Goal: Task Accomplishment & Management: Use online tool/utility

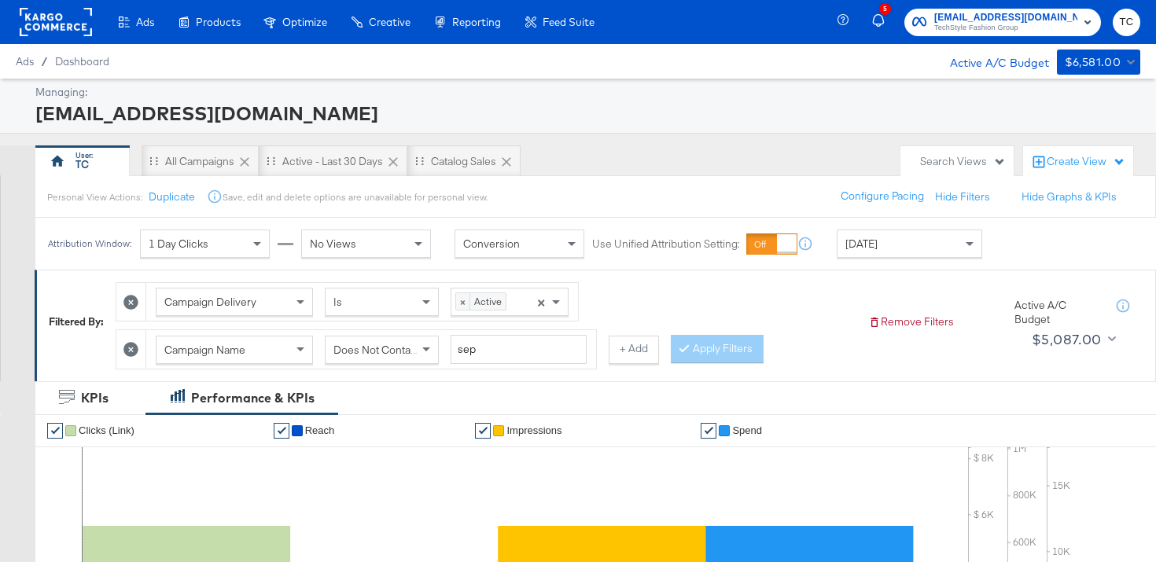
click at [998, 39] on div "5 social@us.loccitane.com TechStyle Fashion Group TC" at bounding box center [999, 22] width 313 height 44
click at [998, 31] on span "TechStyle Fashion Group" at bounding box center [1005, 28] width 143 height 13
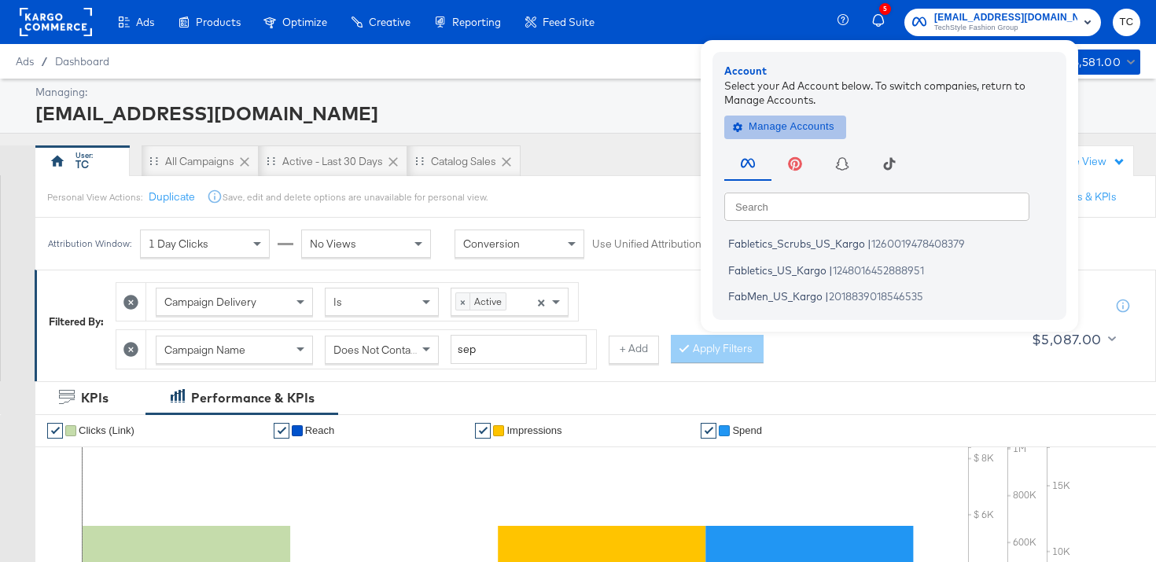
click at [815, 120] on span "Manage Accounts" at bounding box center [785, 127] width 98 height 18
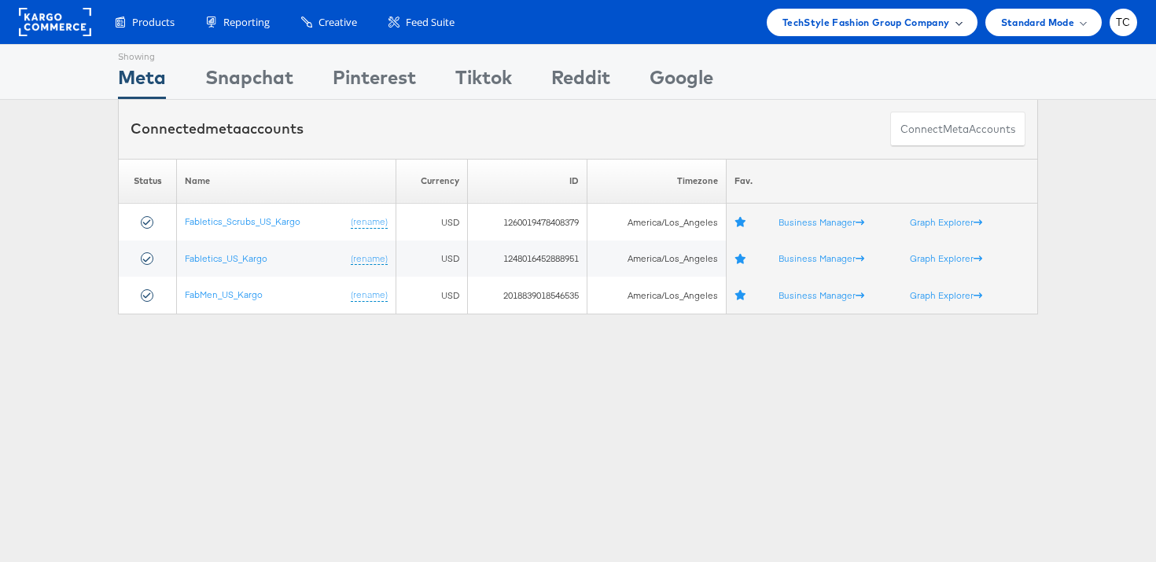
click at [878, 22] on span "TechStyle Fashion Group Company" at bounding box center [865, 22] width 167 height 17
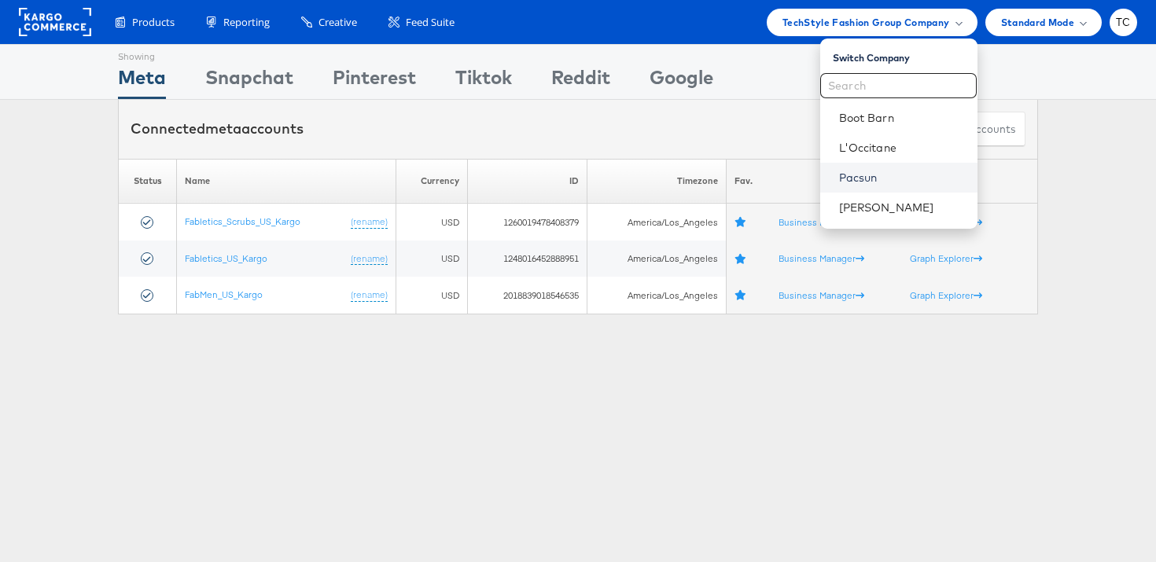
click at [873, 172] on link "Pacsun" at bounding box center [902, 178] width 126 height 16
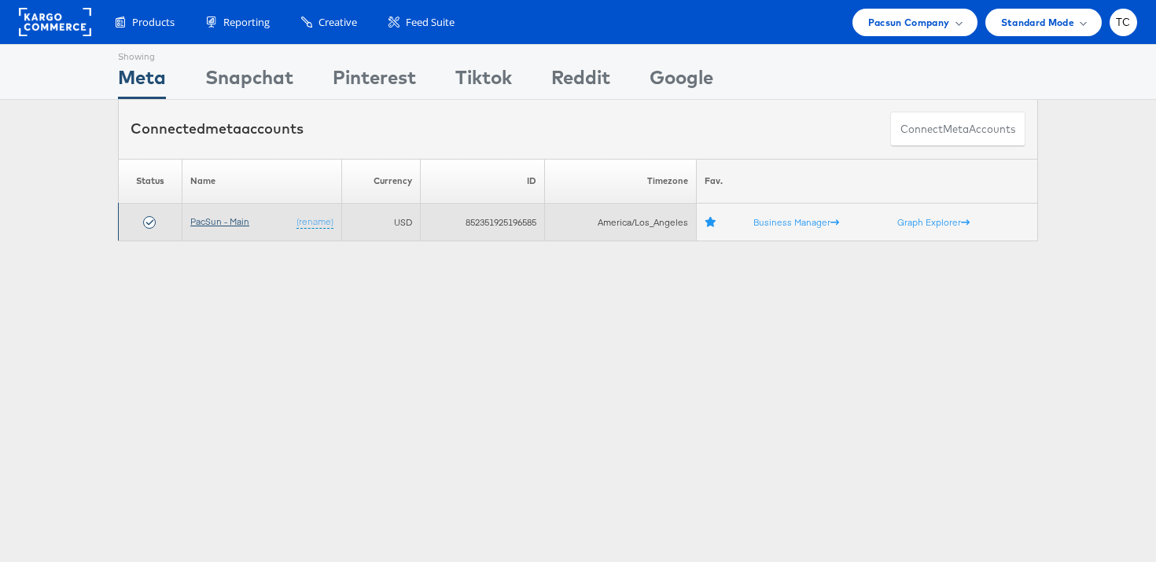
click at [228, 220] on link "PacSun - Main" at bounding box center [219, 221] width 59 height 12
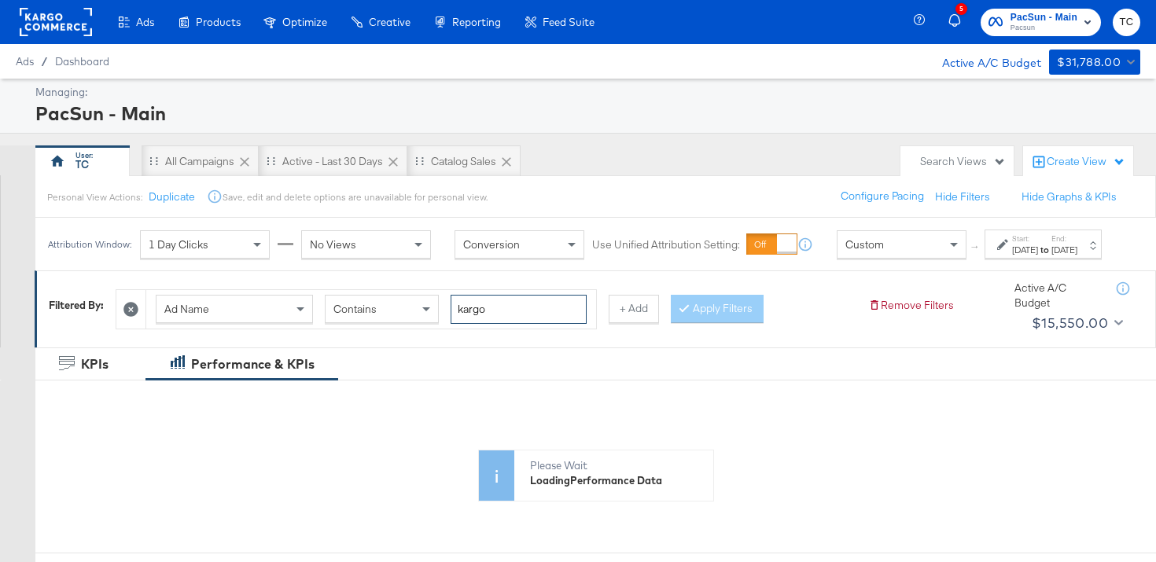
click at [509, 324] on input "kargo" at bounding box center [519, 309] width 136 height 29
paste input "dyn_dpa-frm_m_pdp_pac_bot-jeans-pants_promo-noprice-kargo-50po_[DATE]"
click at [687, 316] on div at bounding box center [687, 308] width 11 height 15
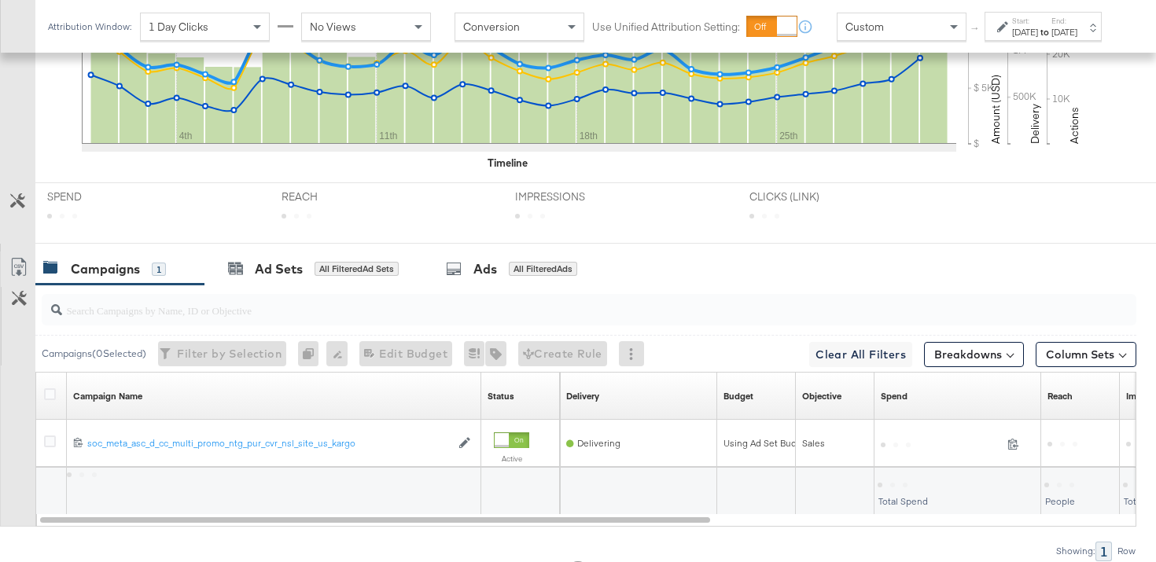
scroll to position [587, 0]
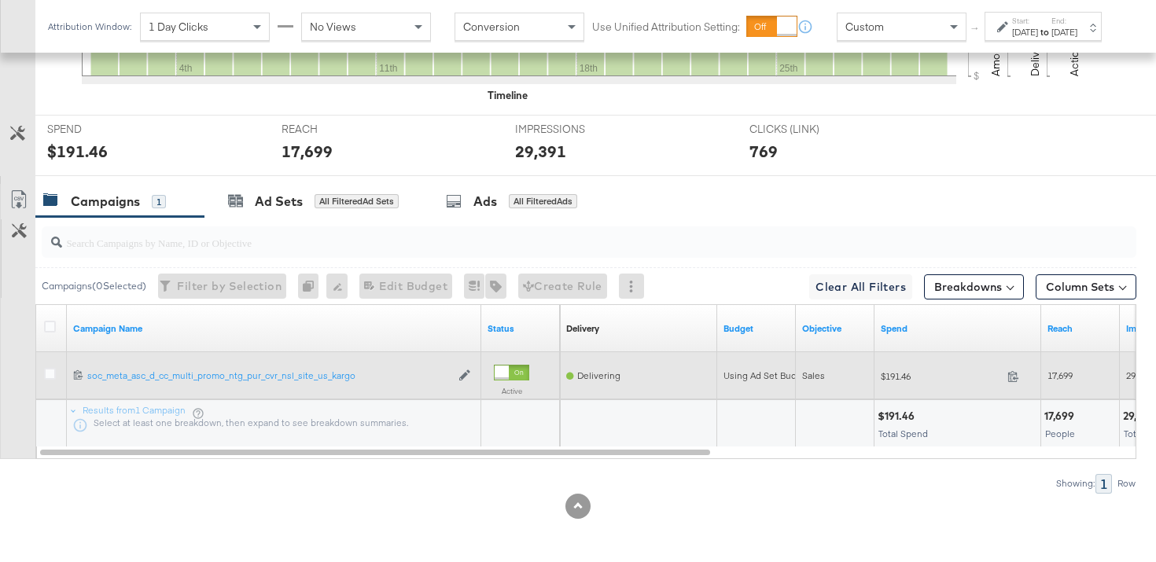
click at [46, 364] on div at bounding box center [52, 376] width 29 height 28
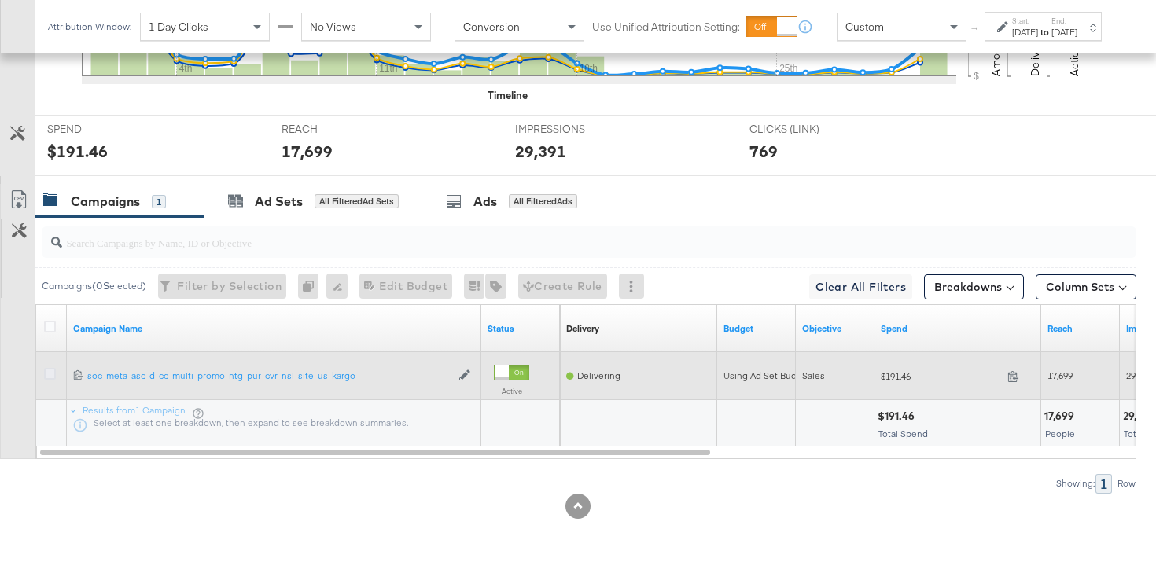
click at [50, 373] on icon at bounding box center [50, 374] width 12 height 12
click at [0, 0] on input "checkbox" at bounding box center [0, 0] width 0 height 0
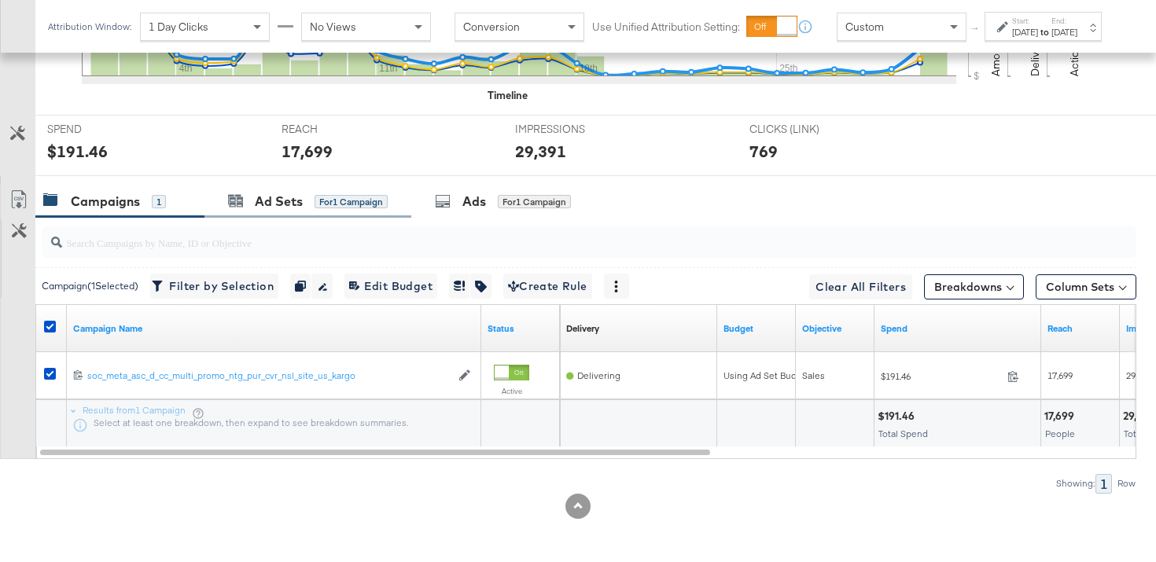
click at [325, 211] on div "Ad Sets for 1 Campaign" at bounding box center [307, 202] width 207 height 34
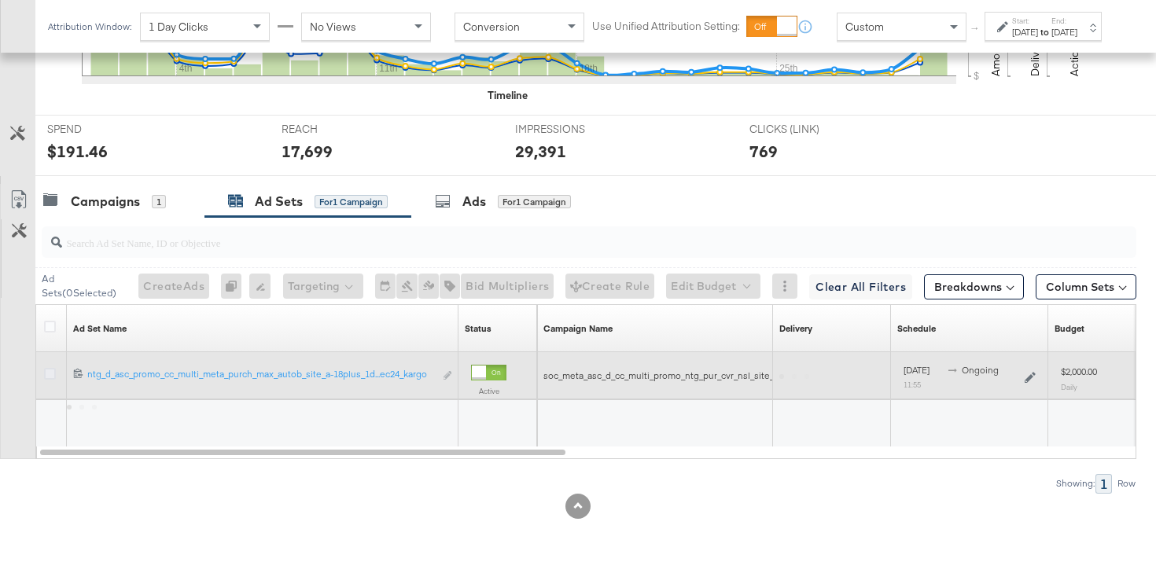
click at [50, 373] on icon at bounding box center [50, 374] width 12 height 12
click at [0, 0] on input "checkbox" at bounding box center [0, 0] width 0 height 0
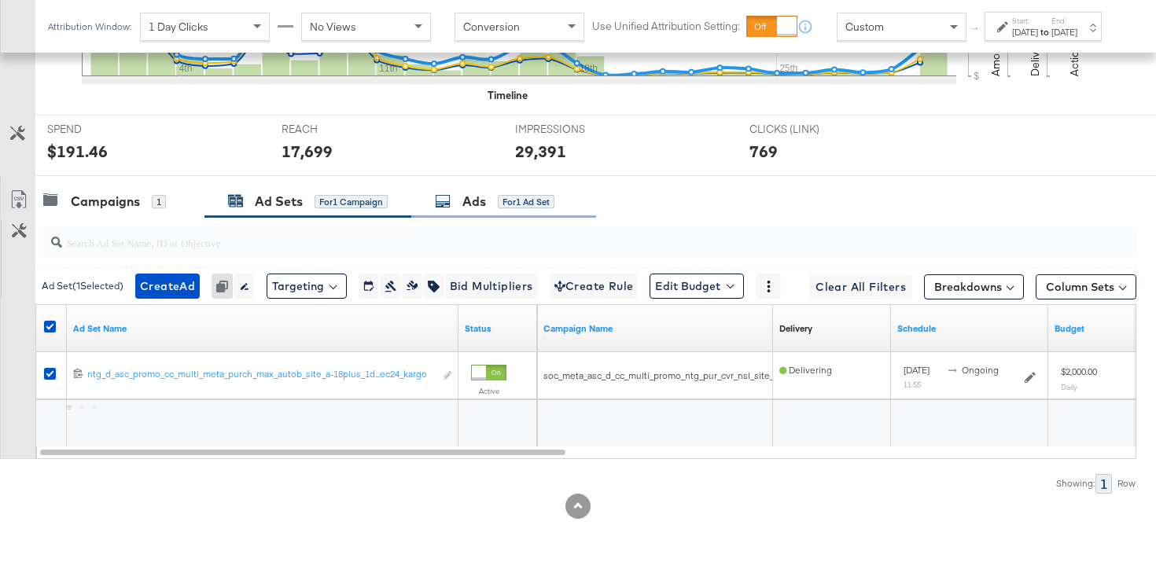
click at [509, 208] on div "for 1 Ad Set" at bounding box center [526, 202] width 57 height 14
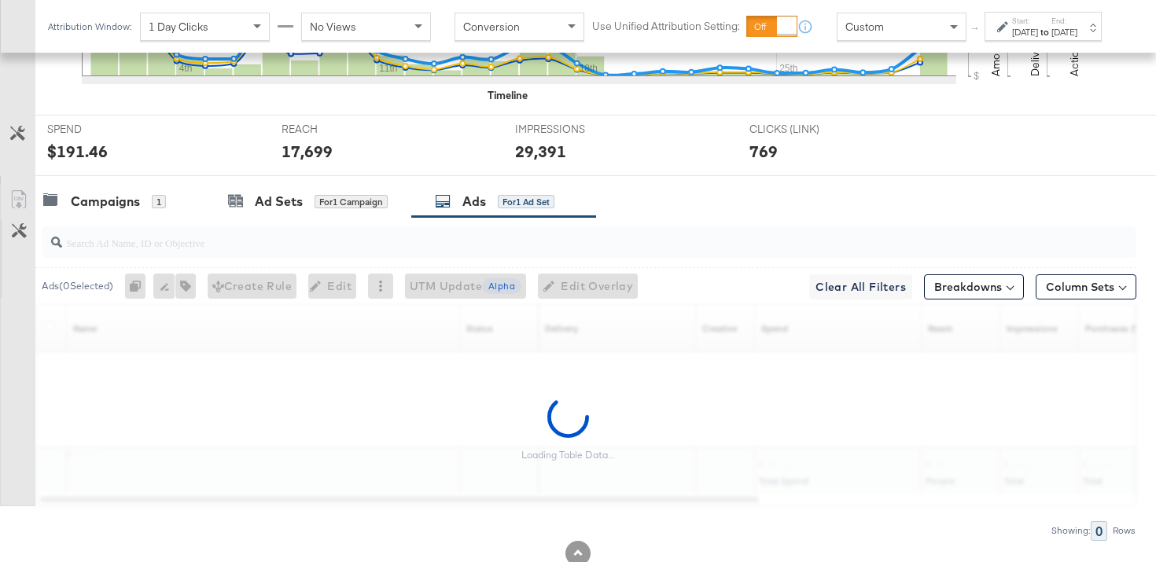
scroll to position [634, 0]
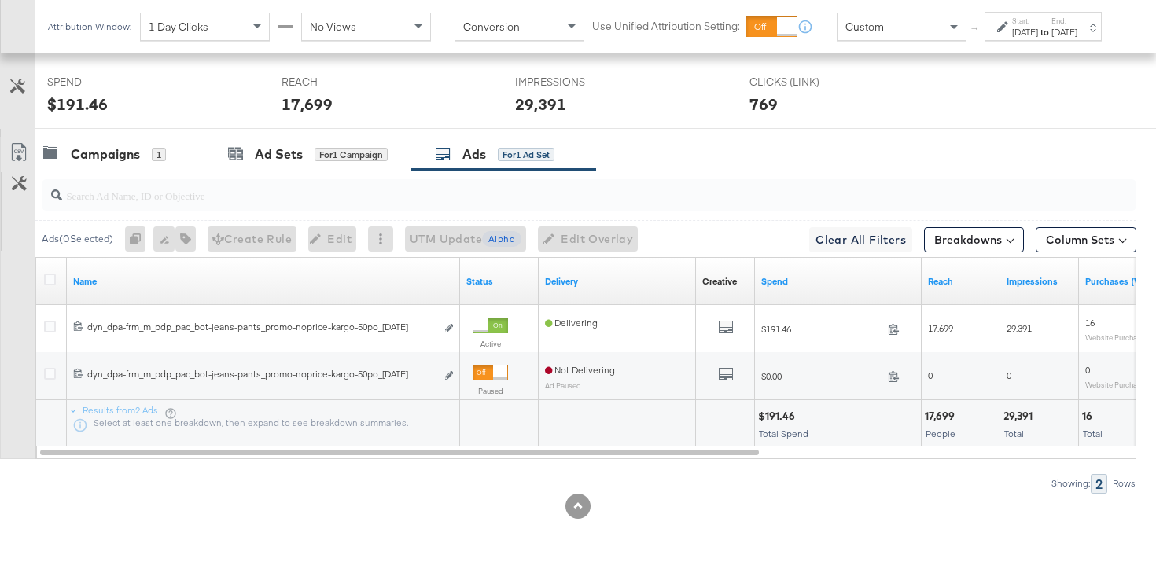
click at [865, 53] on div "Attribution Window: 1 Day Clicks No Views Conversion Use Unified Attribution Se…" at bounding box center [578, 26] width 1086 height 53
click at [870, 40] on div "Custom" at bounding box center [901, 26] width 128 height 27
click at [45, 275] on icon at bounding box center [50, 280] width 12 height 12
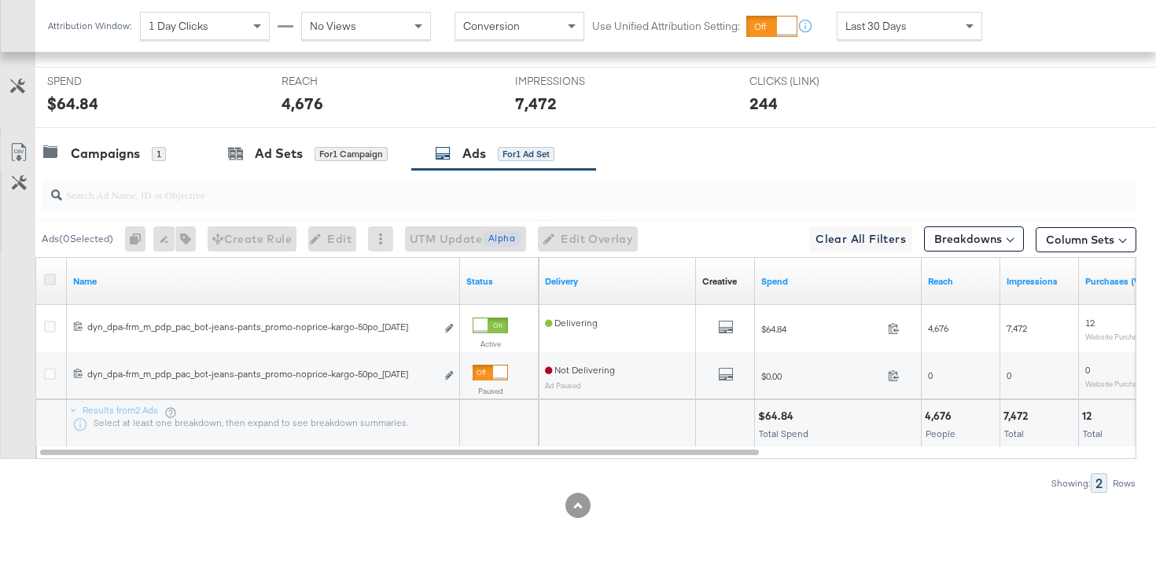
click at [0, 0] on input "checkbox" at bounding box center [0, 0] width 0 height 0
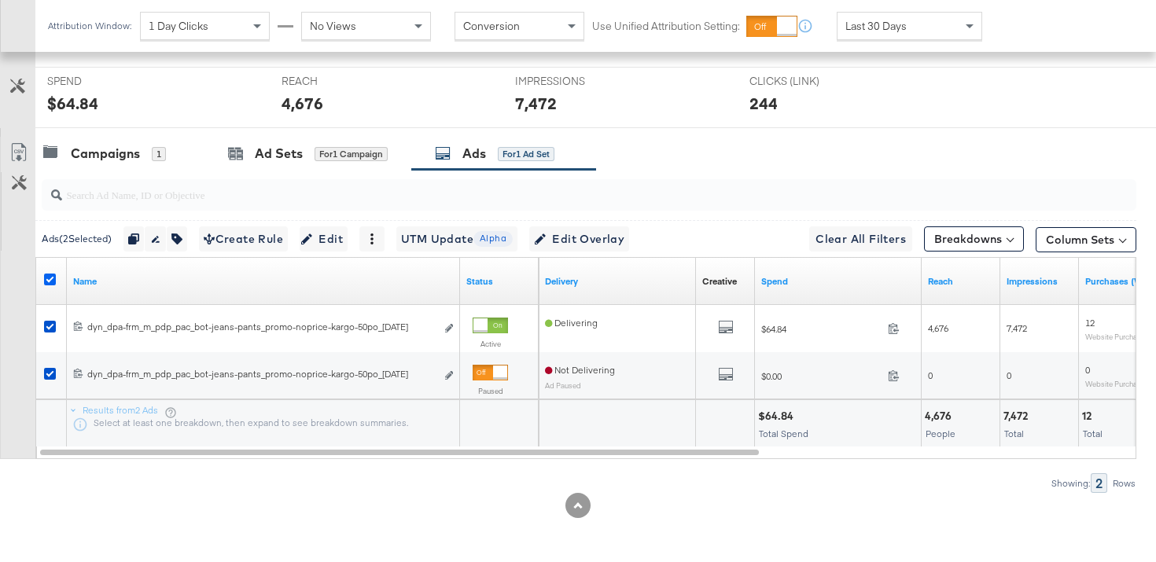
click at [45, 275] on icon at bounding box center [50, 280] width 12 height 12
click at [0, 0] on input "checkbox" at bounding box center [0, 0] width 0 height 0
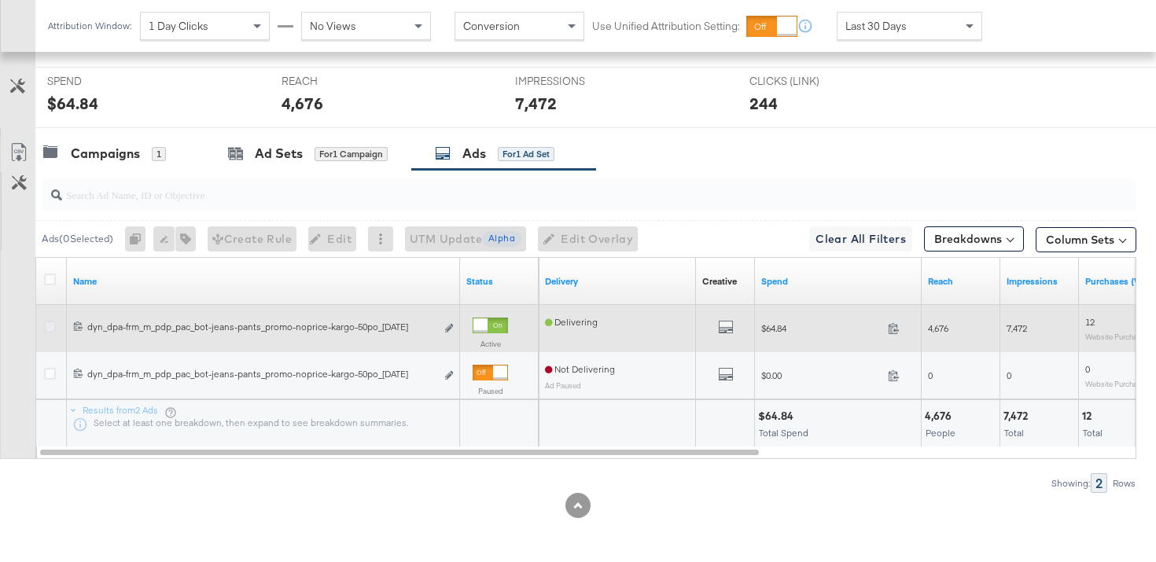
click at [53, 322] on icon at bounding box center [50, 327] width 12 height 12
click at [0, 0] on input "checkbox" at bounding box center [0, 0] width 0 height 0
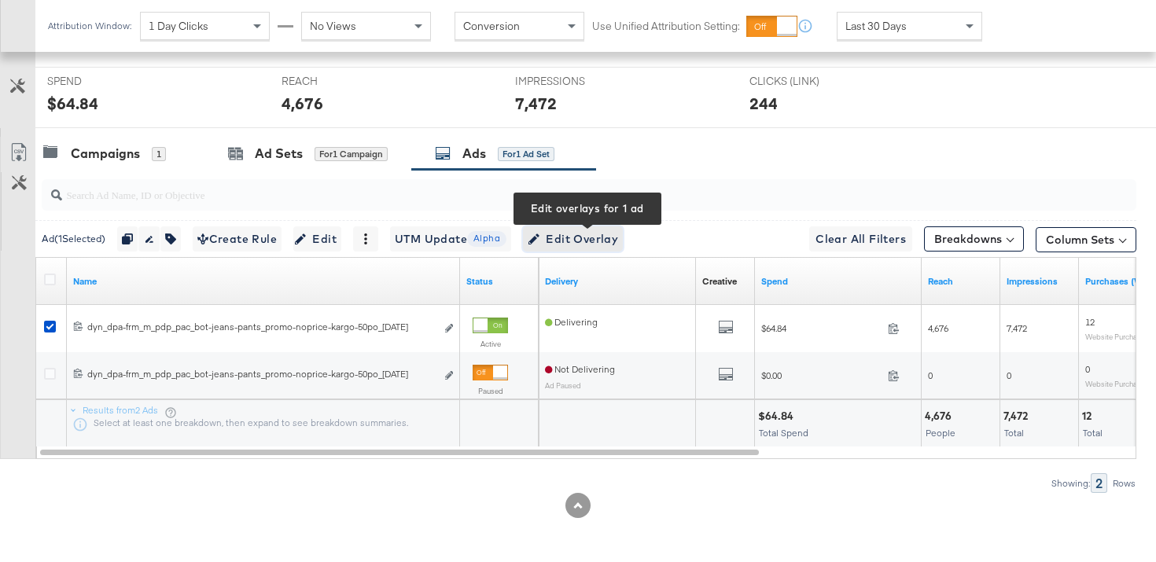
click at [579, 250] on button "Edit Overlay Edit overlays for 1 ad" at bounding box center [573, 238] width 100 height 25
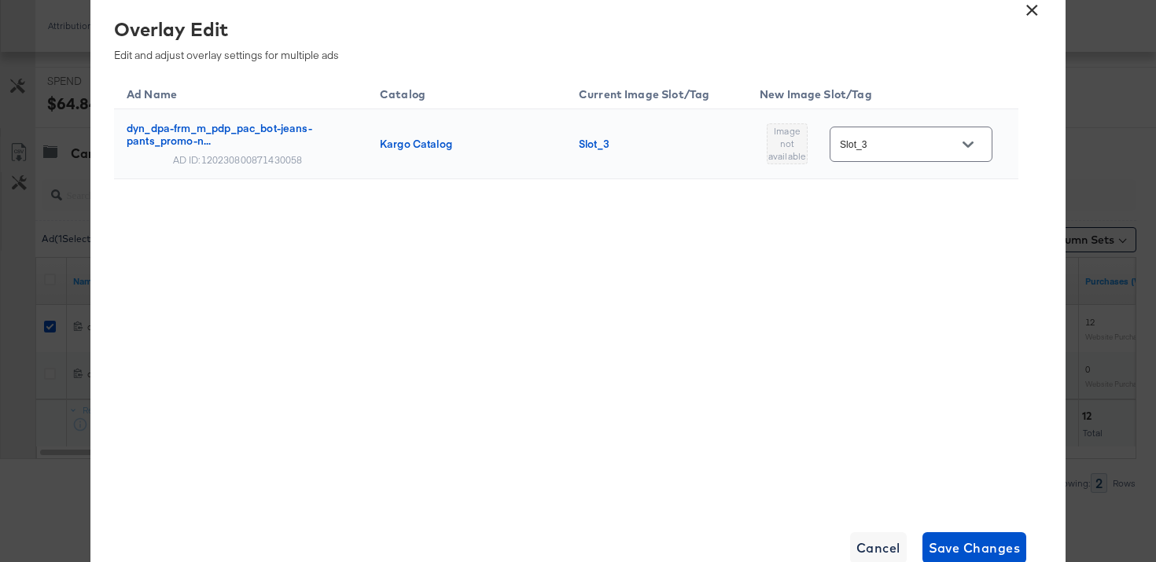
click at [1033, 20] on button "×" at bounding box center [1031, 6] width 28 height 28
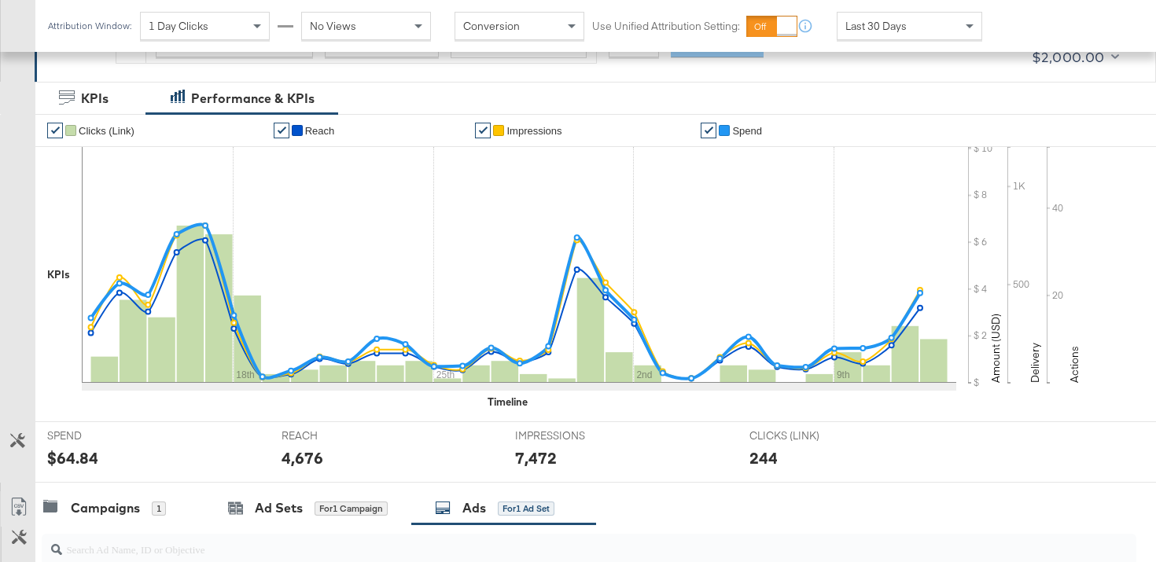
scroll to position [160, 0]
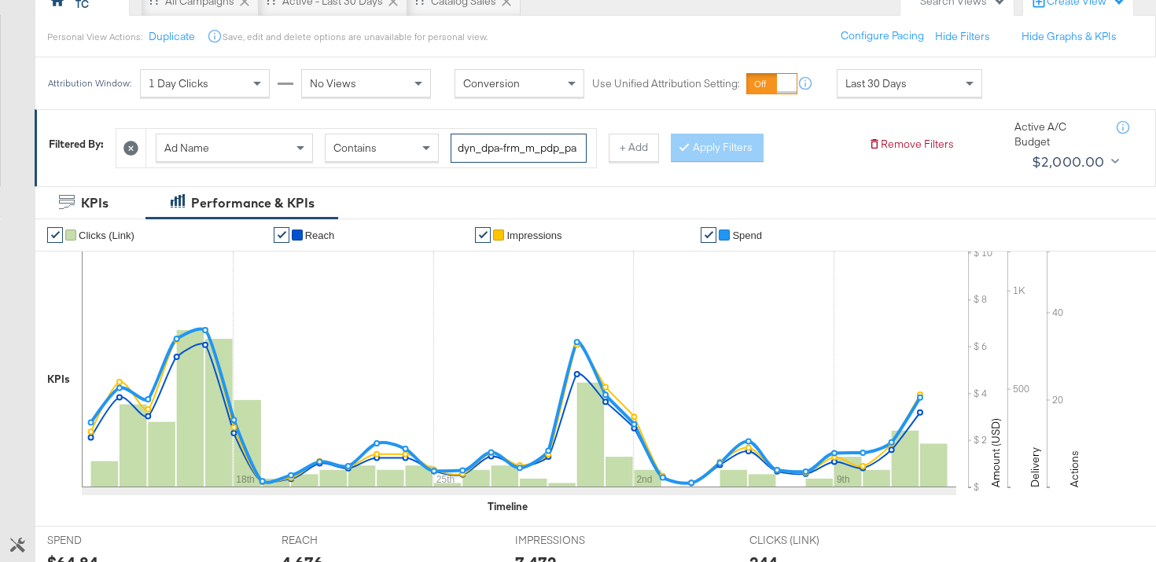
click at [528, 157] on input "dyn_dpa-frm_m_pdp_pac_bot-jeans-pants_promo-noprice-kargo-50po_[DATE]" at bounding box center [519, 148] width 136 height 29
paste input "search"
type input "kargo-50po_[DATE]"
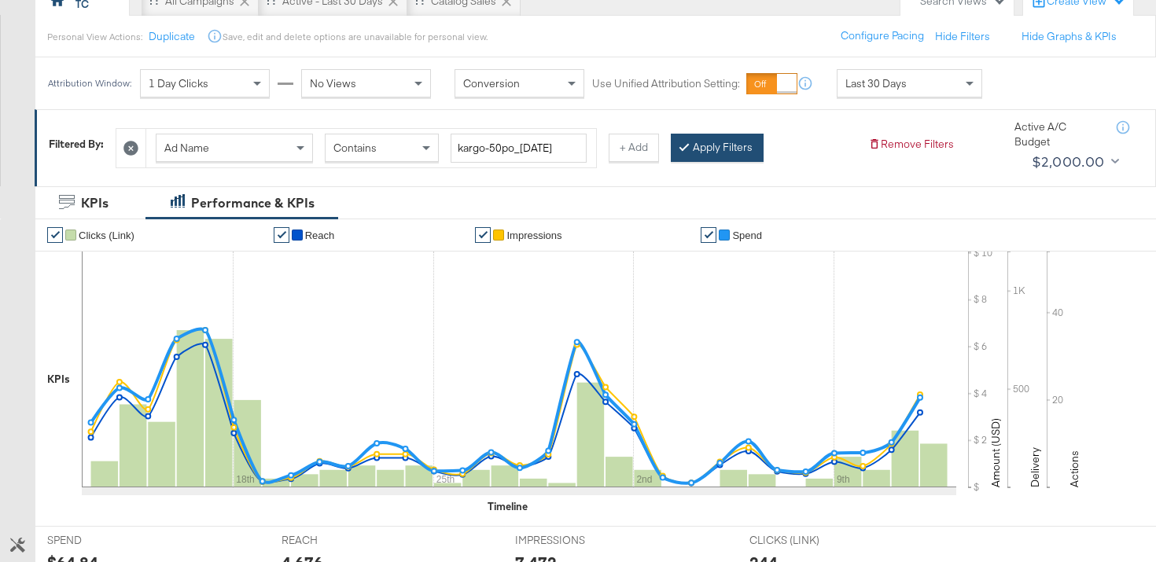
click at [727, 147] on button "Apply Filters" at bounding box center [717, 148] width 93 height 28
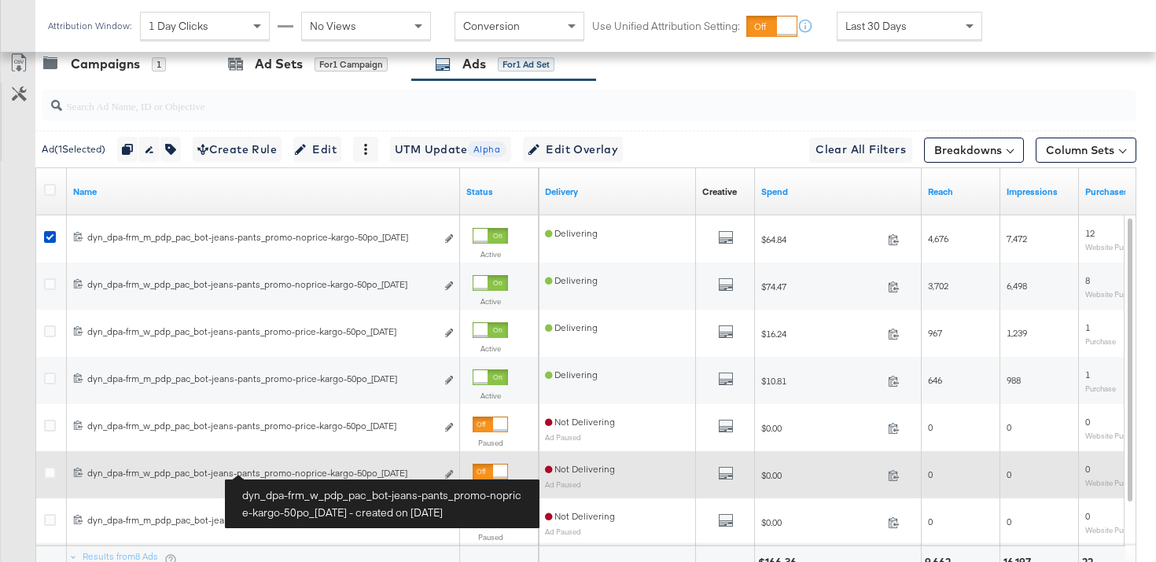
scroll to position [709, 0]
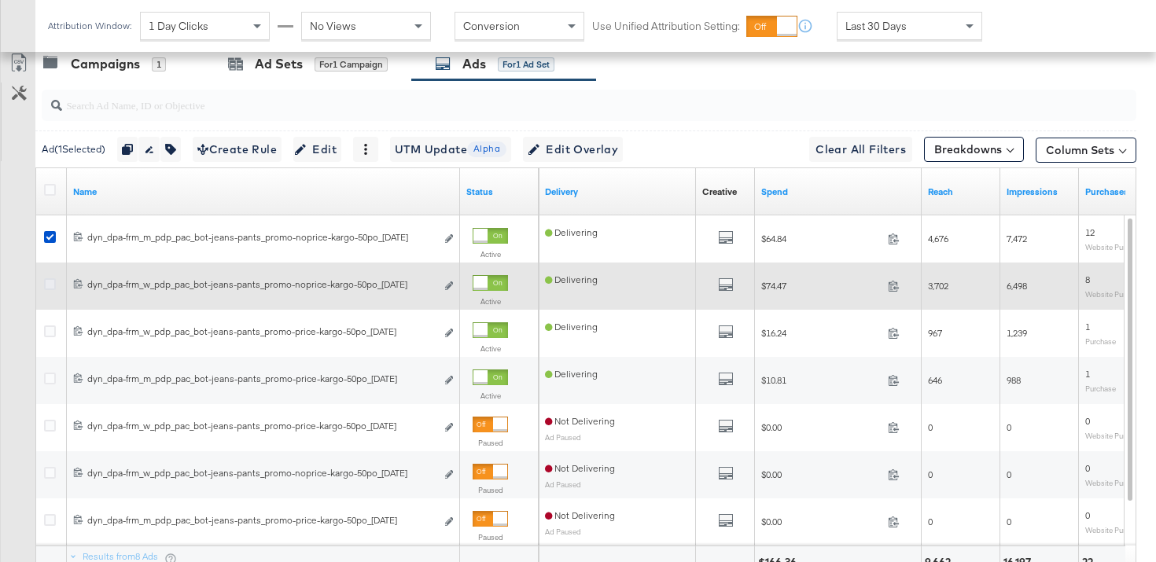
click at [48, 285] on icon at bounding box center [50, 284] width 12 height 12
click at [0, 0] on input "checkbox" at bounding box center [0, 0] width 0 height 0
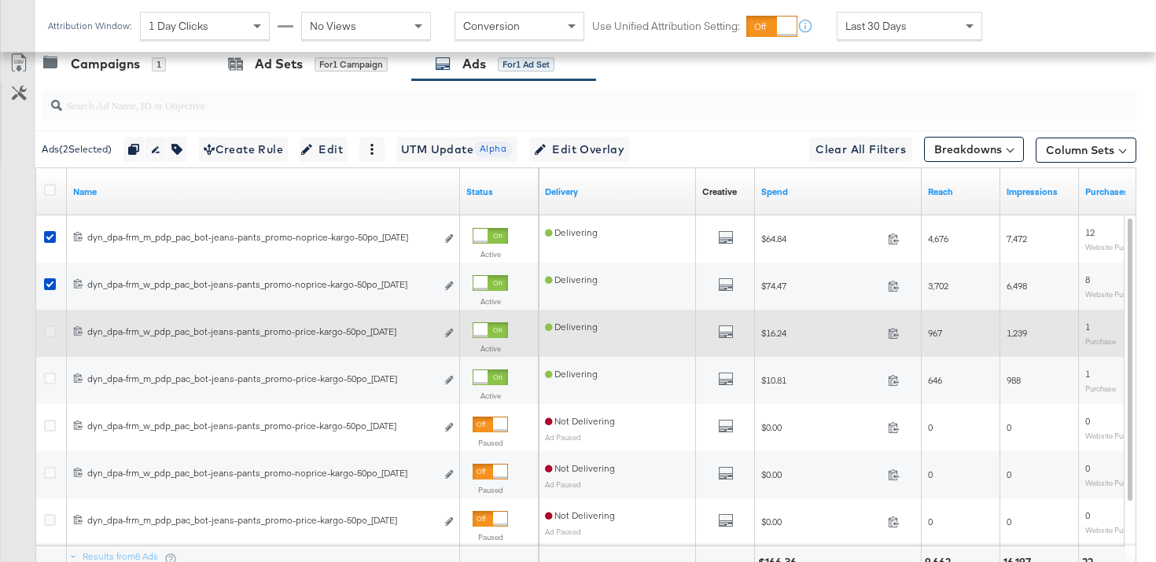
click at [48, 331] on icon at bounding box center [50, 331] width 12 height 12
click at [0, 0] on input "checkbox" at bounding box center [0, 0] width 0 height 0
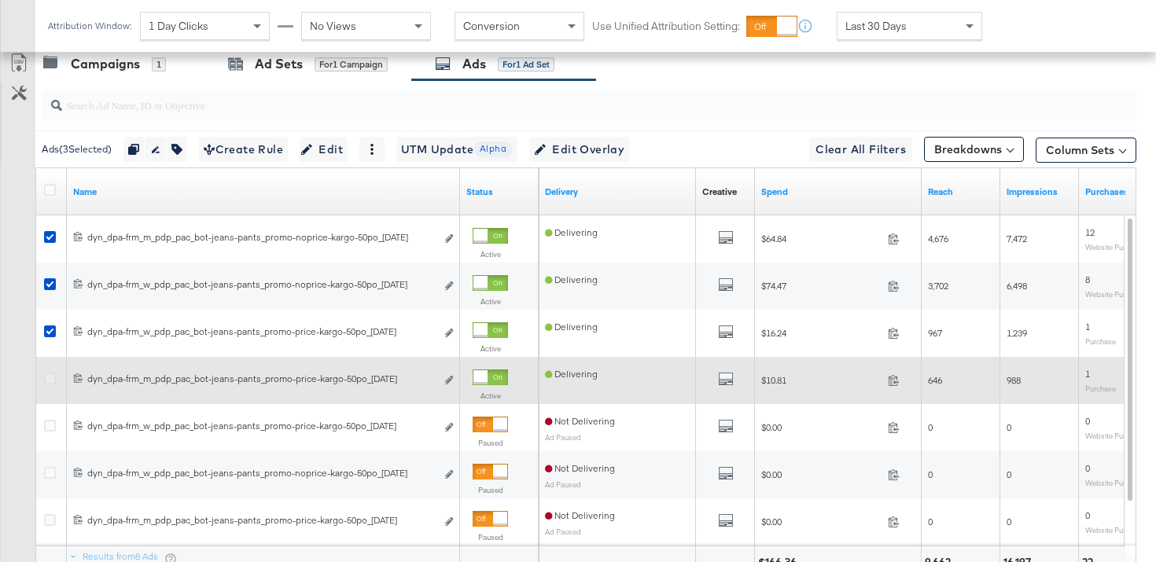
click at [51, 377] on icon at bounding box center [50, 379] width 12 height 12
click at [0, 0] on input "checkbox" at bounding box center [0, 0] width 0 height 0
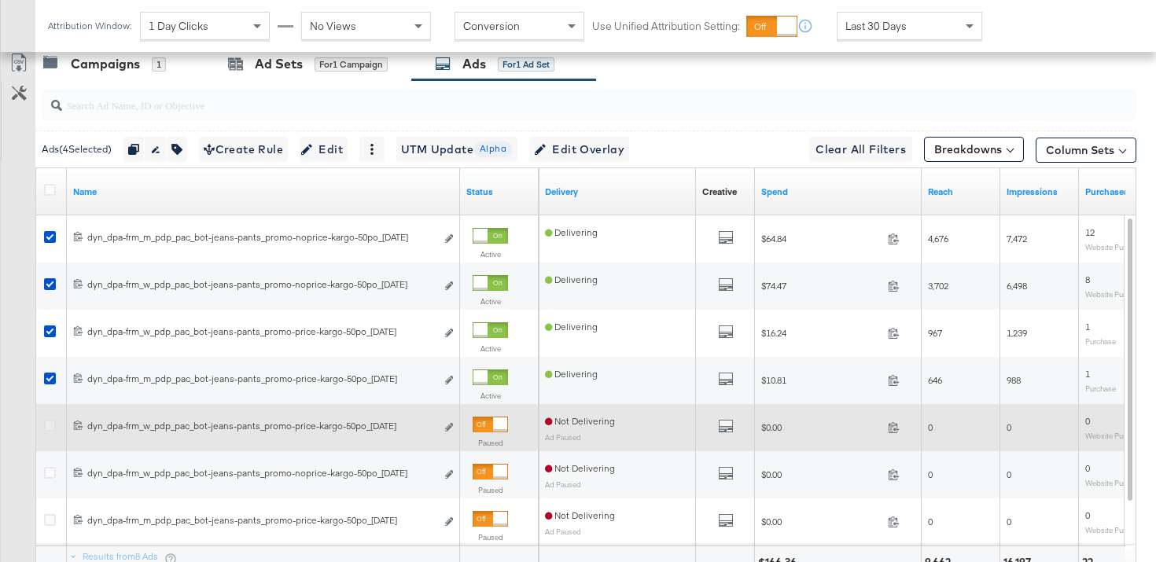
click at [51, 426] on icon at bounding box center [50, 426] width 12 height 12
click at [0, 0] on input "checkbox" at bounding box center [0, 0] width 0 height 0
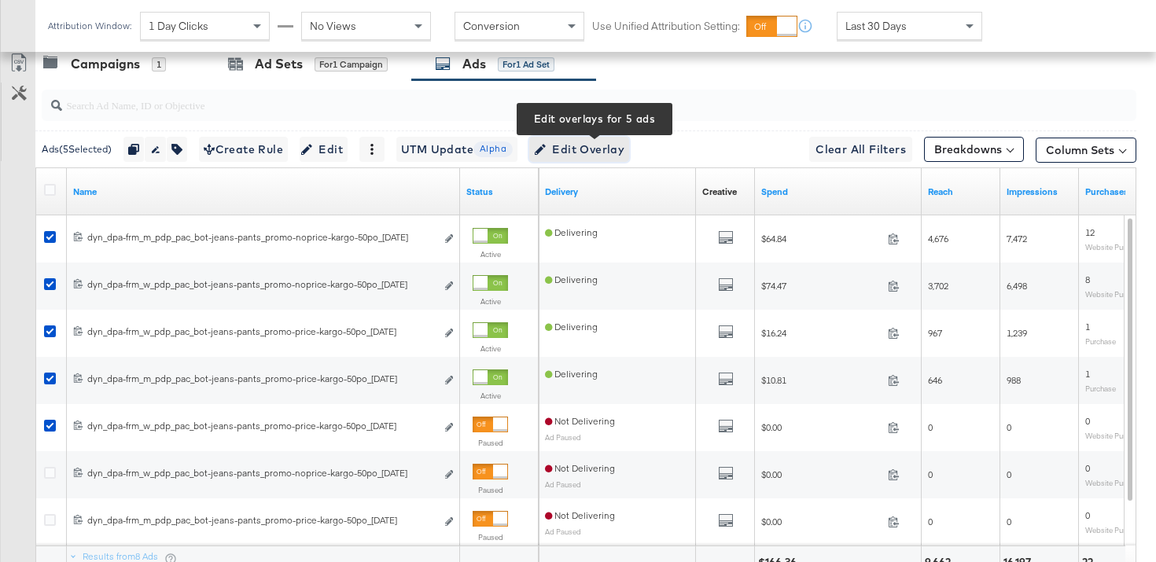
click at [589, 150] on span "Edit Overlay Edit overlays for 5 ads" at bounding box center [579, 150] width 90 height 20
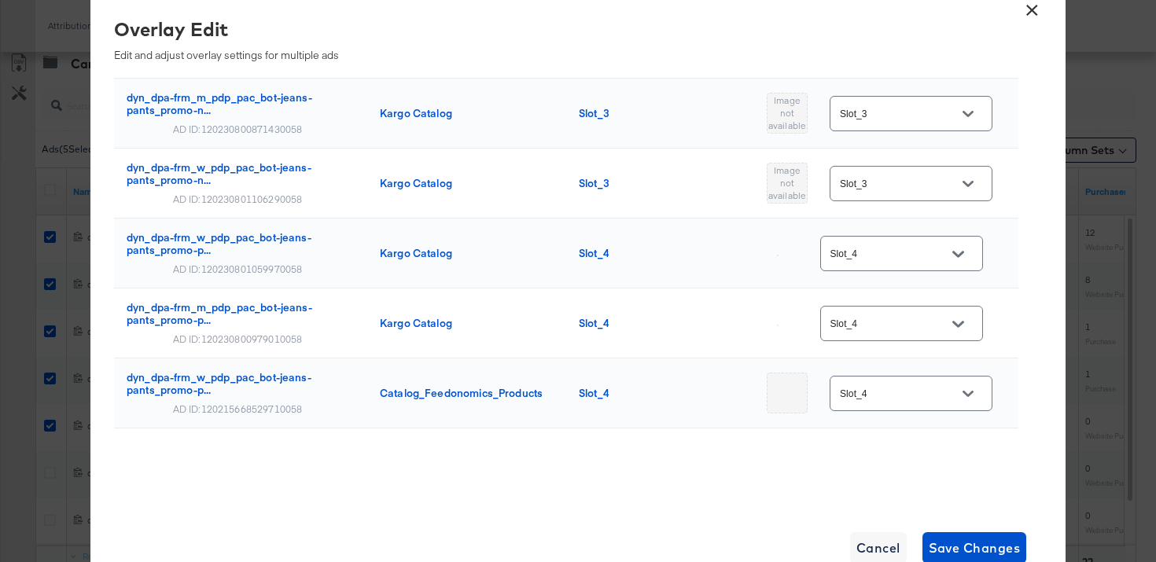
scroll to position [0, 0]
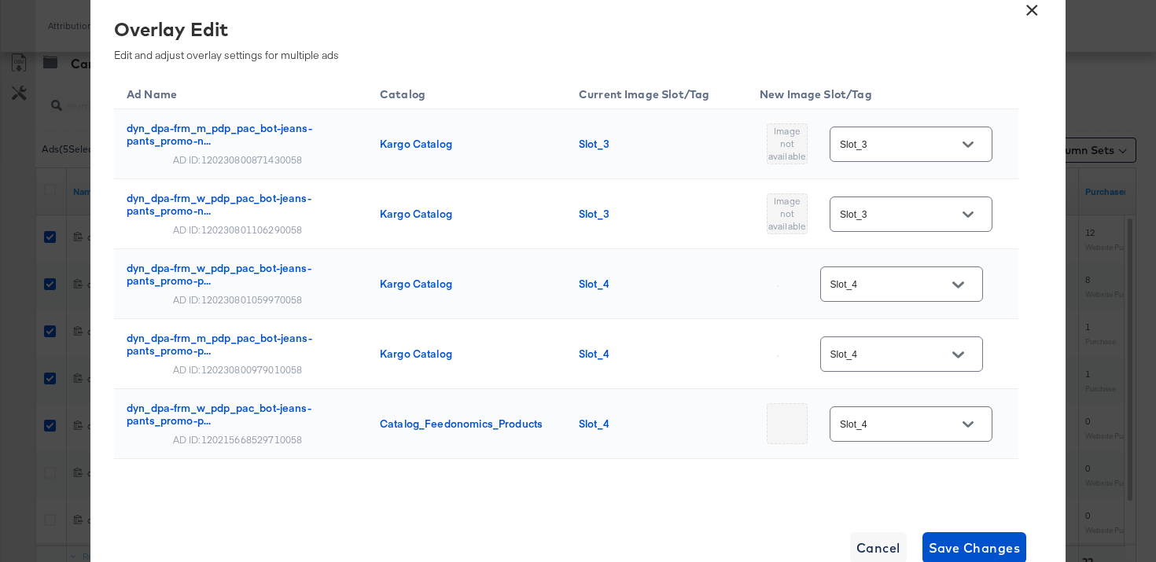
click at [962, 149] on icon "Open" at bounding box center [967, 144] width 11 height 11
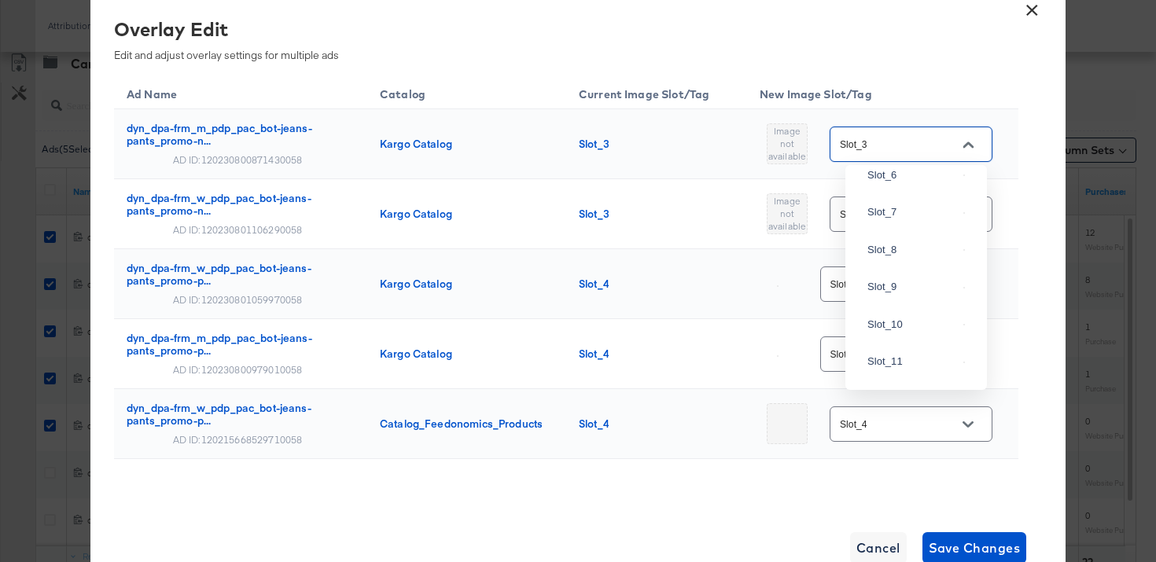
scroll to position [975, 0]
click at [907, 94] on div "Slot_4" at bounding box center [912, 87] width 90 height 16
type input "Slot_4"
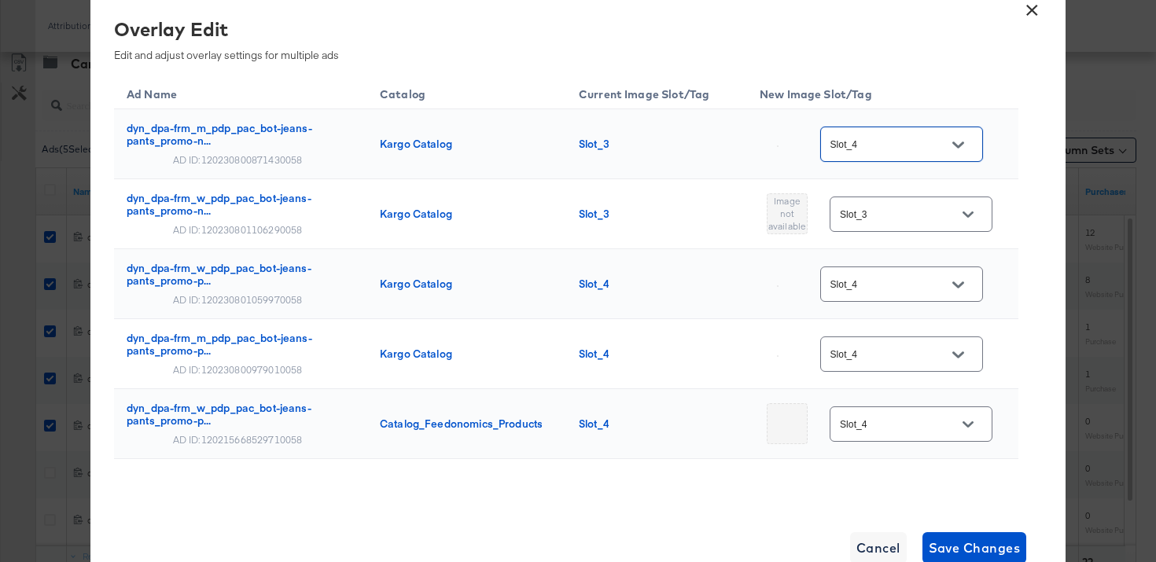
click at [962, 209] on icon "Open" at bounding box center [967, 214] width 11 height 11
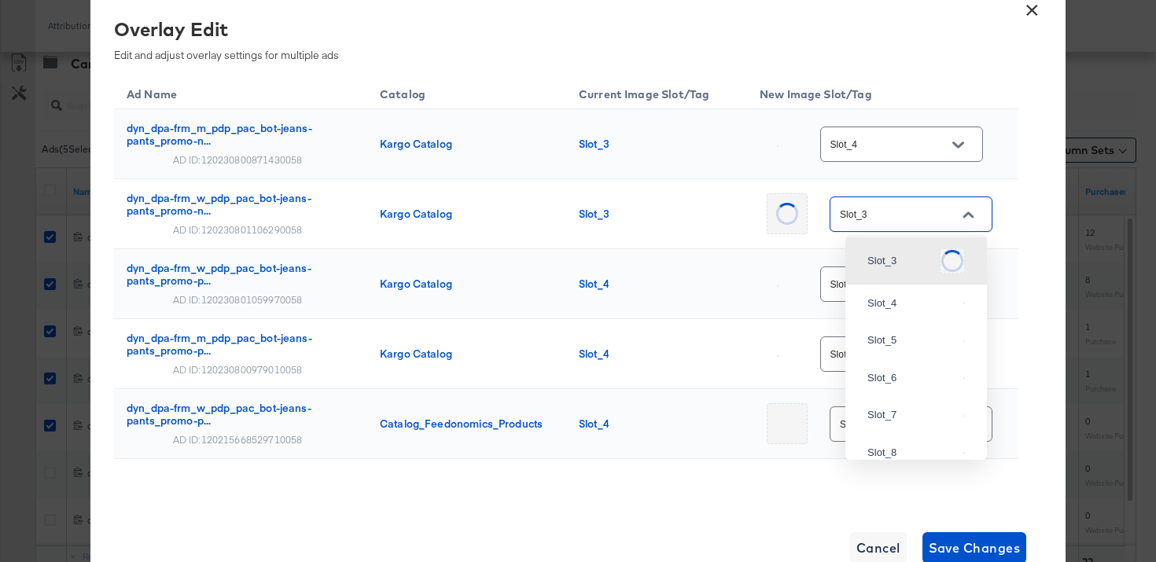
scroll to position [924, 0]
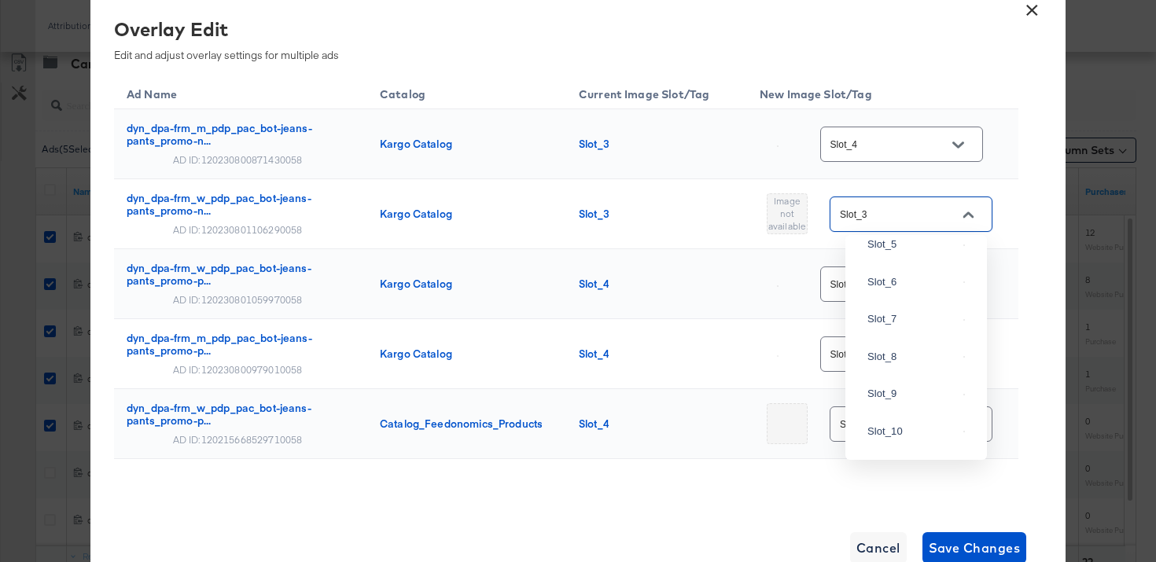
click at [910, 222] on div "Slot_4" at bounding box center [916, 207] width 116 height 28
type input "Slot_4"
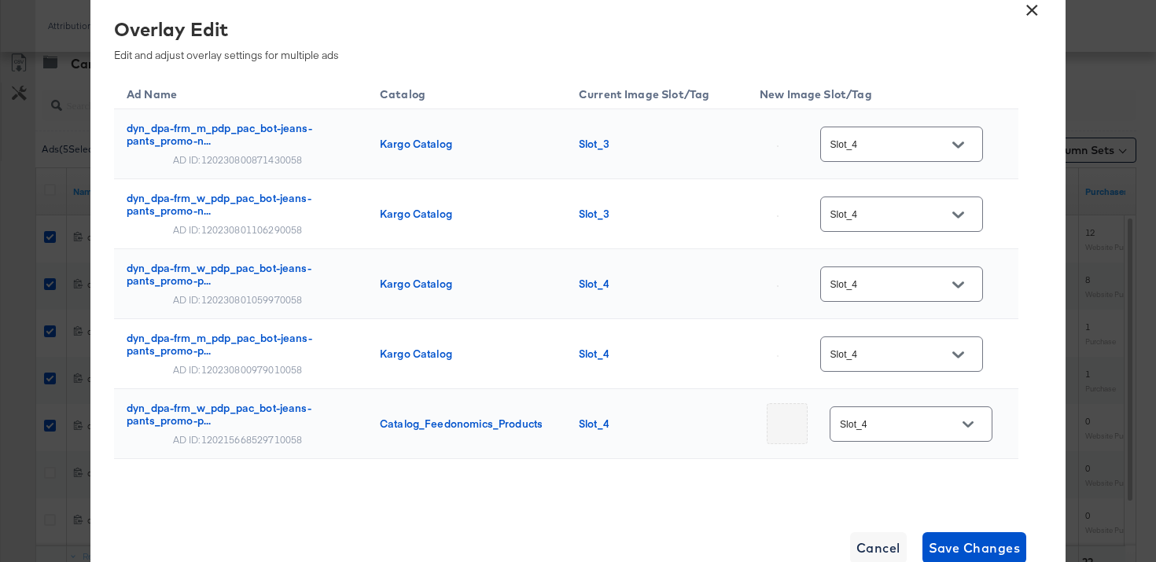
click at [1039, 207] on div "Overlay Edit Edit and adjust overlay settings for multiple ads Ad Name Catalog …" at bounding box center [578, 261] width 928 height 491
click at [973, 542] on span "Save Changes" at bounding box center [975, 548] width 92 height 22
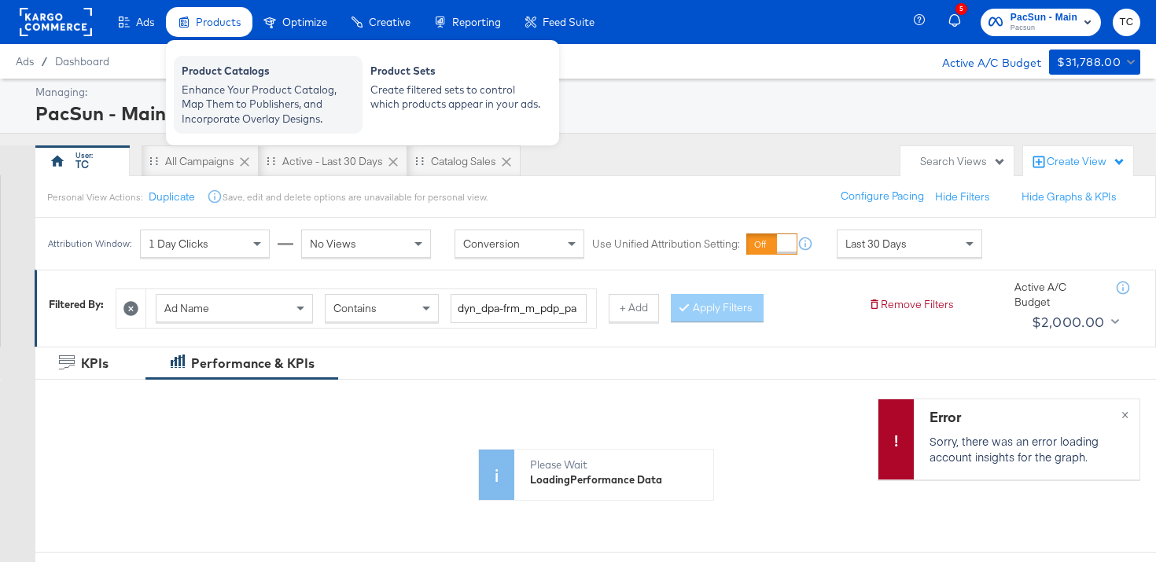
click at [243, 79] on div "Product Catalogs" at bounding box center [268, 73] width 173 height 19
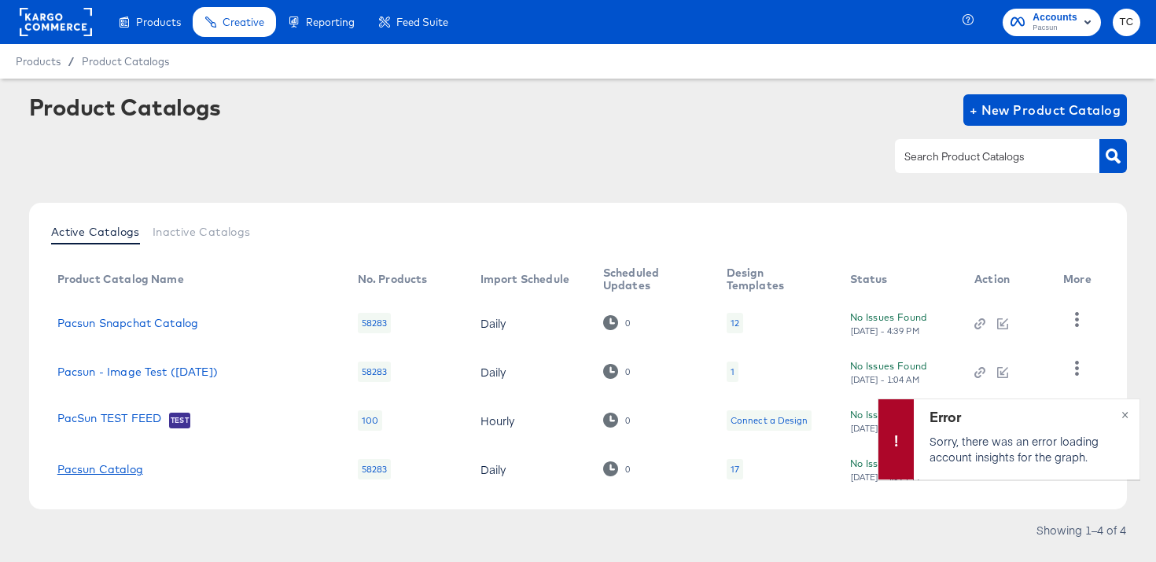
click at [112, 463] on link "Pacsun Catalog" at bounding box center [100, 469] width 86 height 13
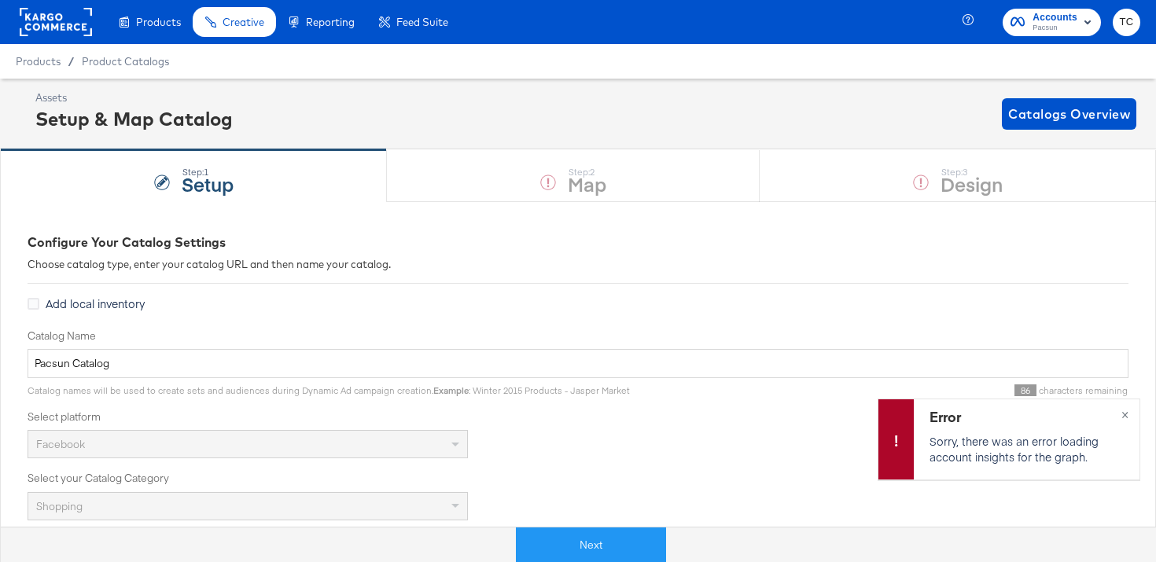
click at [705, 189] on div "Step: 1 Setup Step: 2 Map Step: 3 Design" at bounding box center [578, 175] width 1156 height 52
click at [717, 186] on div "Step: 1 Setup Step: 2 Map Step: 3 Design" at bounding box center [578, 175] width 1156 height 52
click at [601, 543] on button "Next" at bounding box center [591, 545] width 150 height 35
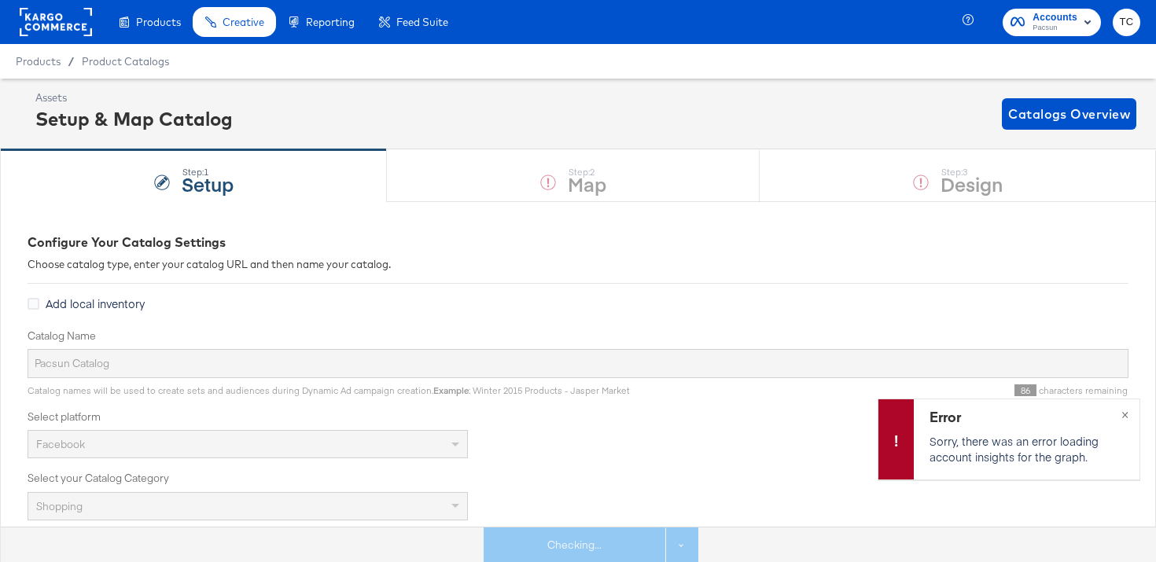
drag, startPoint x: 730, startPoint y: 173, endPoint x: 720, endPoint y: 175, distance: 9.6
click at [729, 173] on div "Step: 1 Setup Step: 2 Map Step: 3 Design" at bounding box center [578, 175] width 1156 height 52
click at [719, 178] on div "Step: 1 Setup Step: 2 Map Step: 3 Design" at bounding box center [578, 175] width 1156 height 52
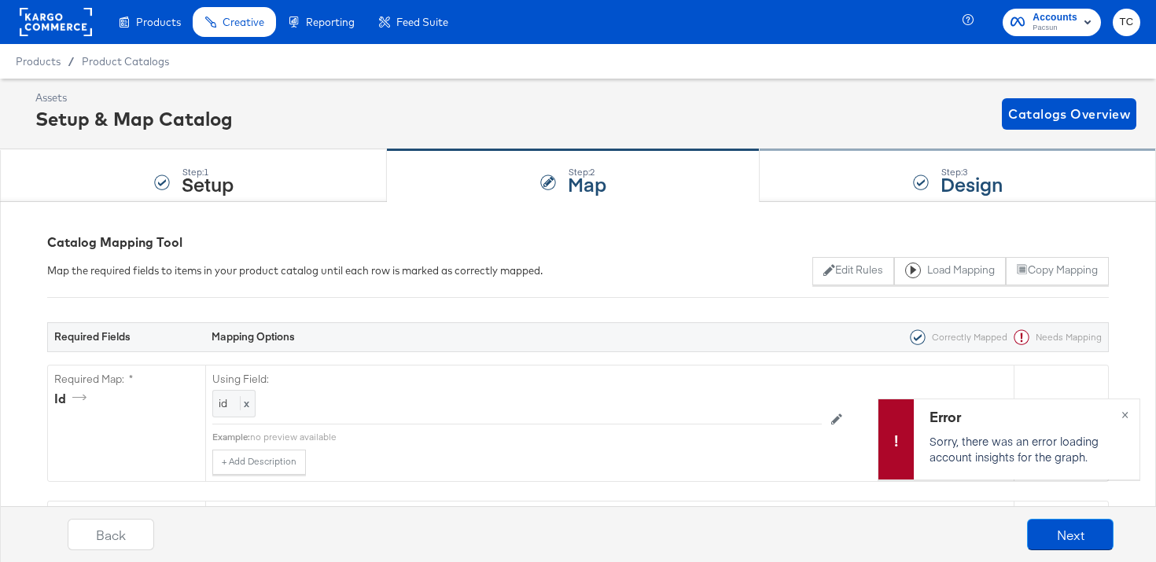
click at [862, 178] on div "Step: 3 Design" at bounding box center [957, 176] width 396 height 52
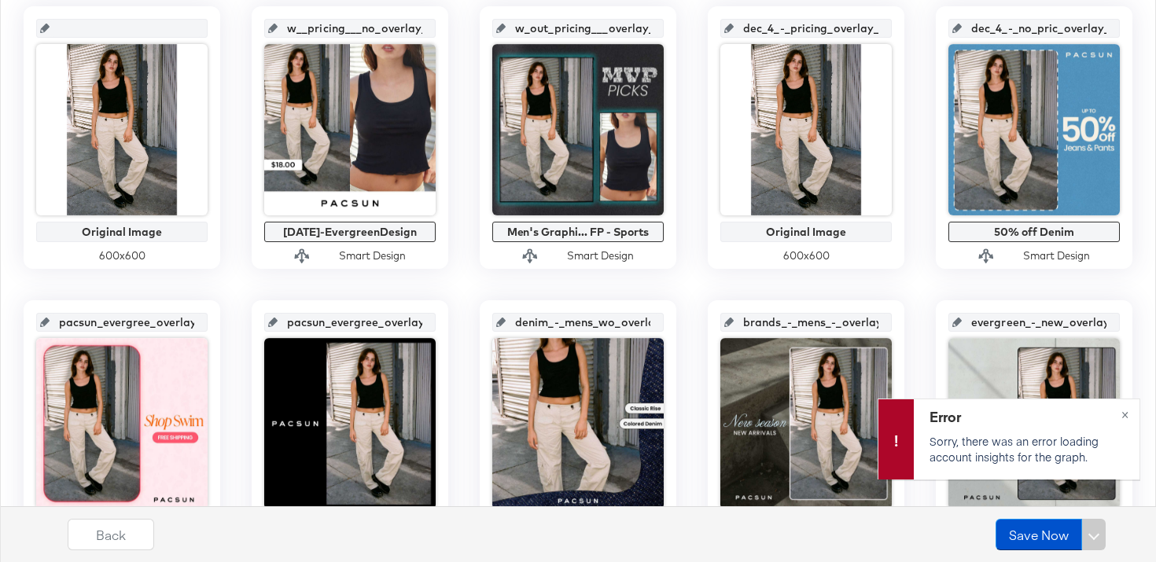
scroll to position [328, 0]
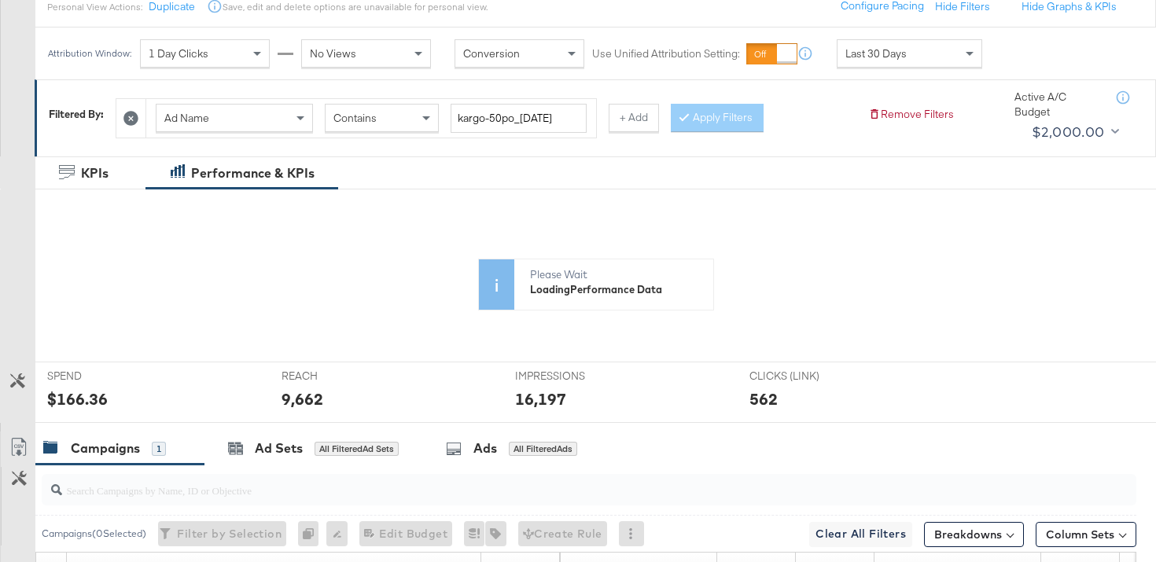
scroll to position [572, 0]
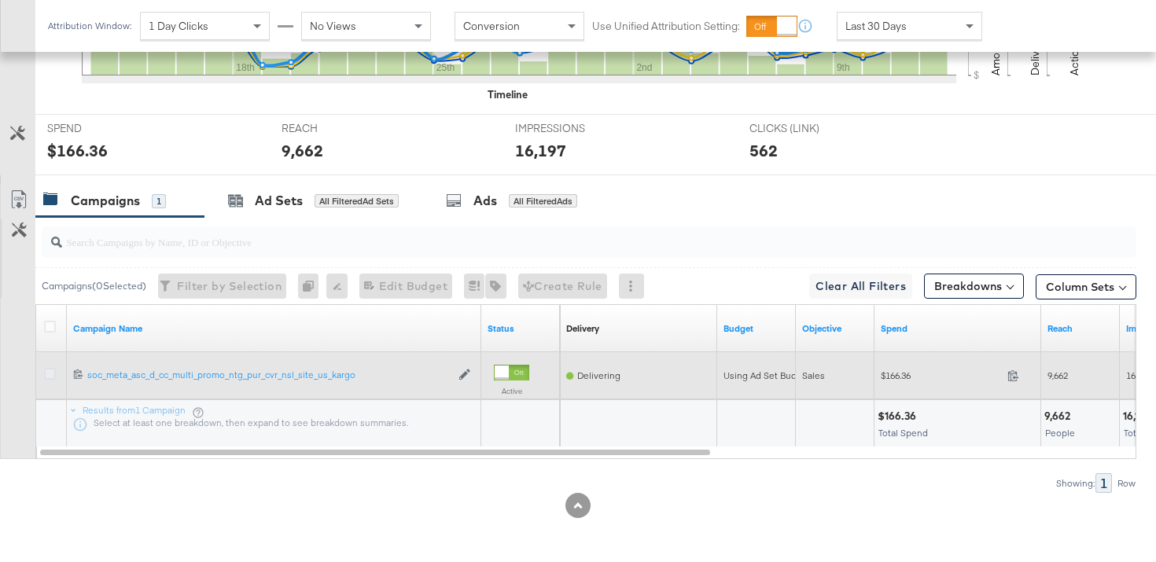
click at [50, 373] on icon at bounding box center [50, 374] width 12 height 12
click at [0, 0] on input "checkbox" at bounding box center [0, 0] width 0 height 0
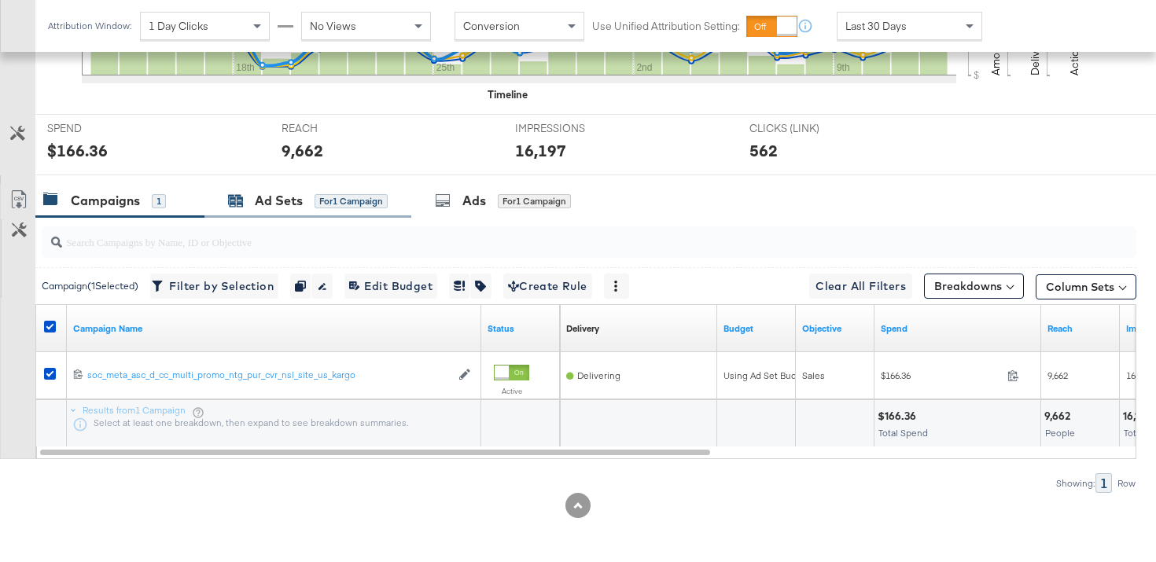
click at [317, 196] on div "for 1 Campaign" at bounding box center [350, 201] width 73 height 14
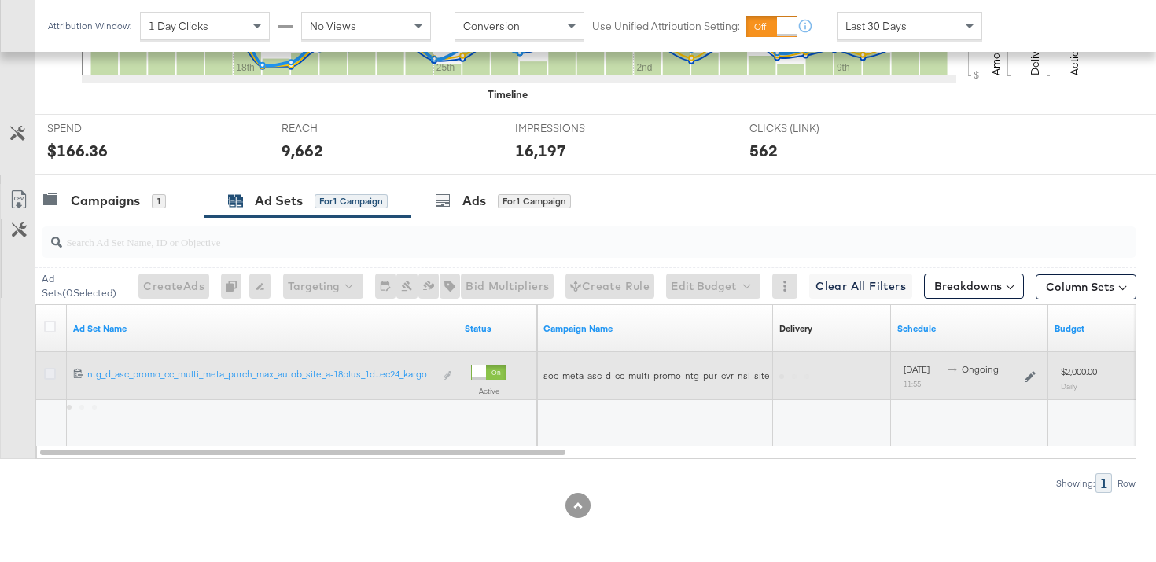
click at [48, 376] on icon at bounding box center [50, 374] width 12 height 12
click at [0, 0] on input "checkbox" at bounding box center [0, 0] width 0 height 0
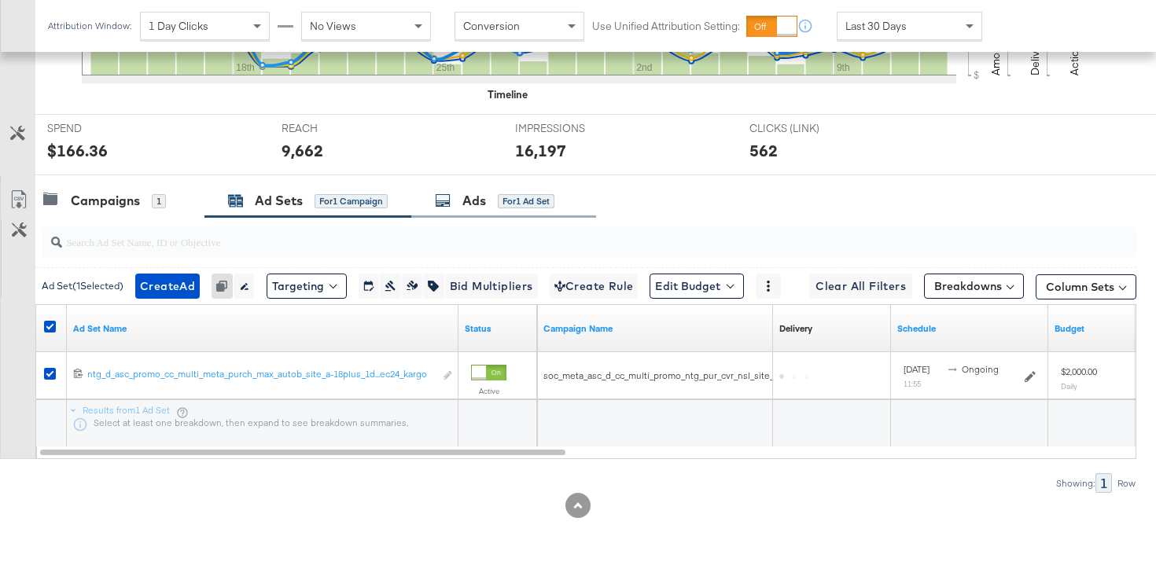
click at [490, 195] on div "Ads for 1 Ad Set" at bounding box center [495, 201] width 120 height 18
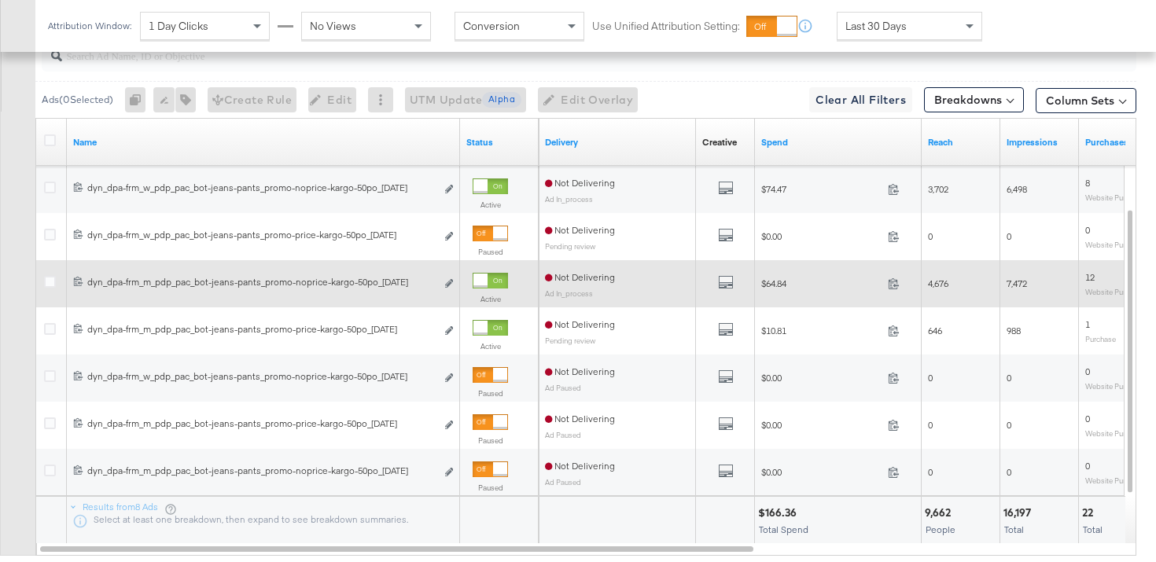
scroll to position [771, 0]
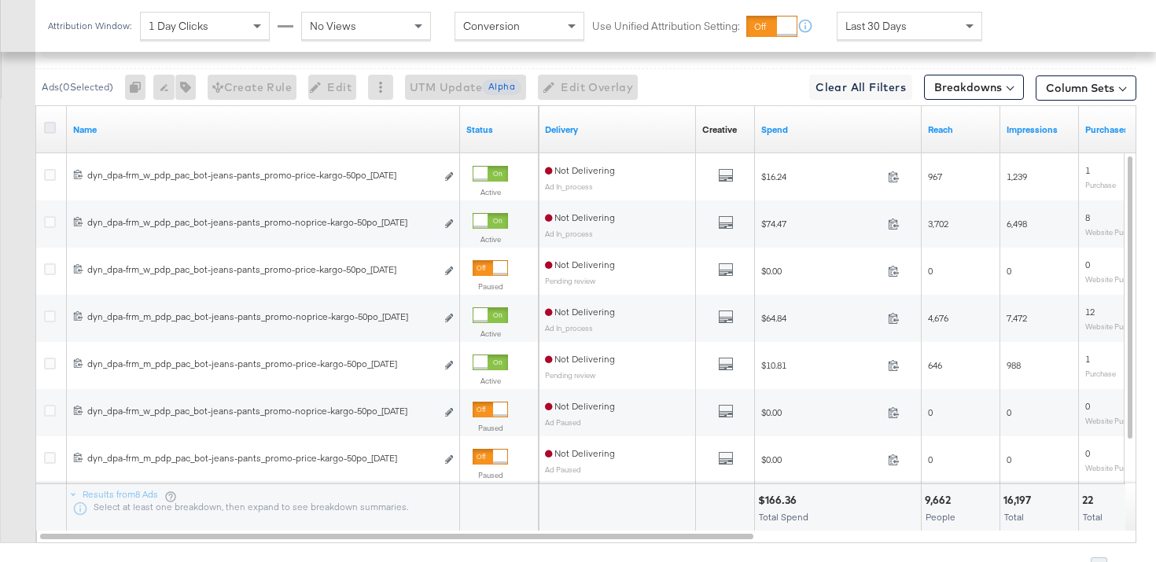
click at [47, 127] on icon at bounding box center [50, 128] width 12 height 12
click at [0, 0] on input "checkbox" at bounding box center [0, 0] width 0 height 0
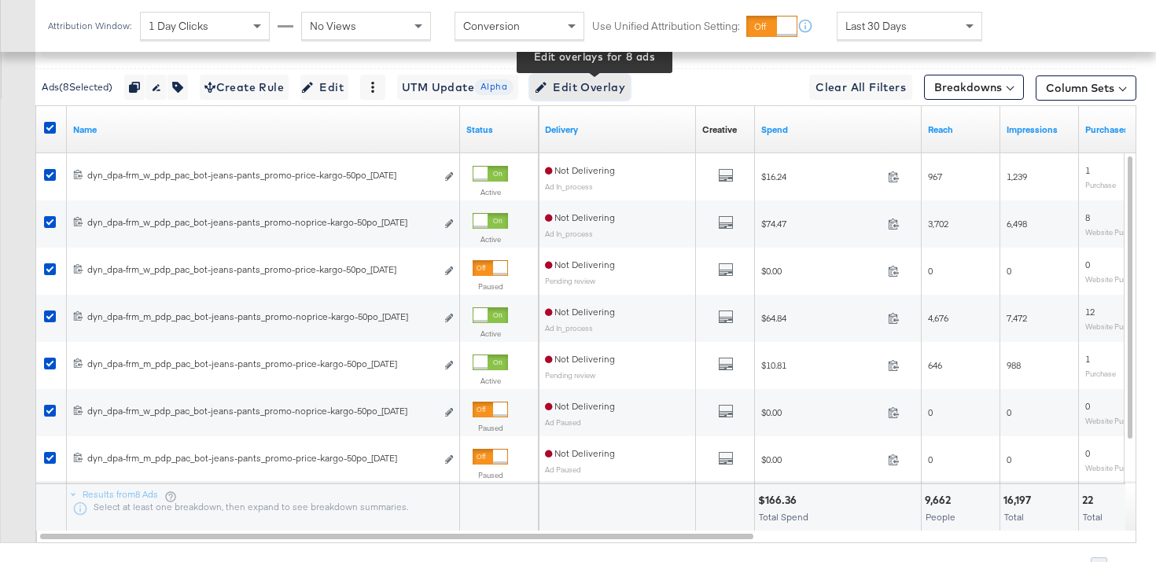
click at [605, 83] on span "Edit Overlay Edit overlays for 8 ads" at bounding box center [580, 88] width 90 height 20
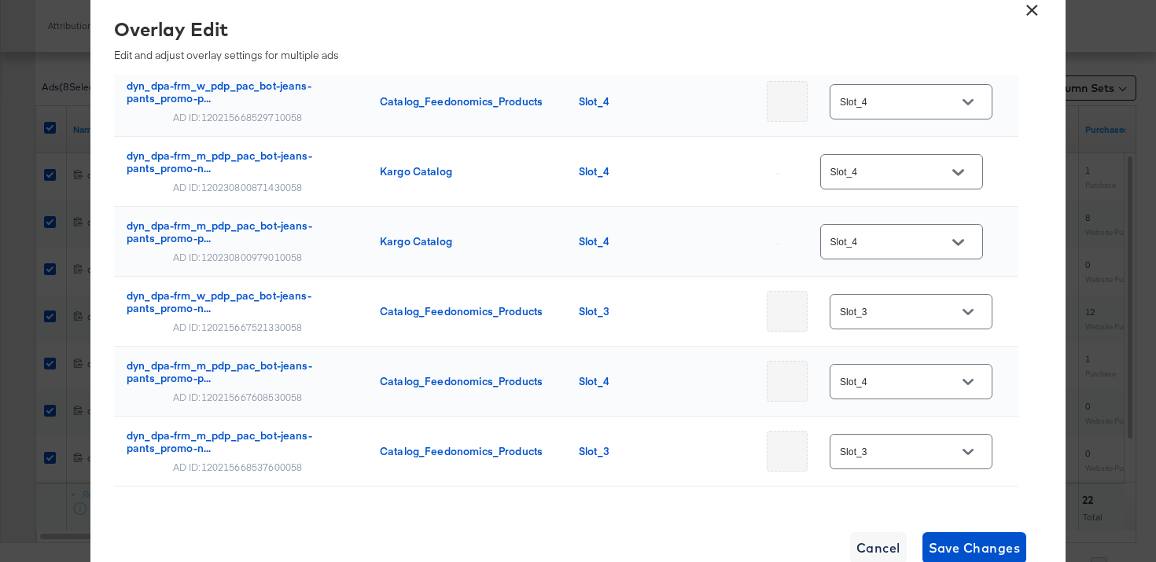
scroll to position [0, 0]
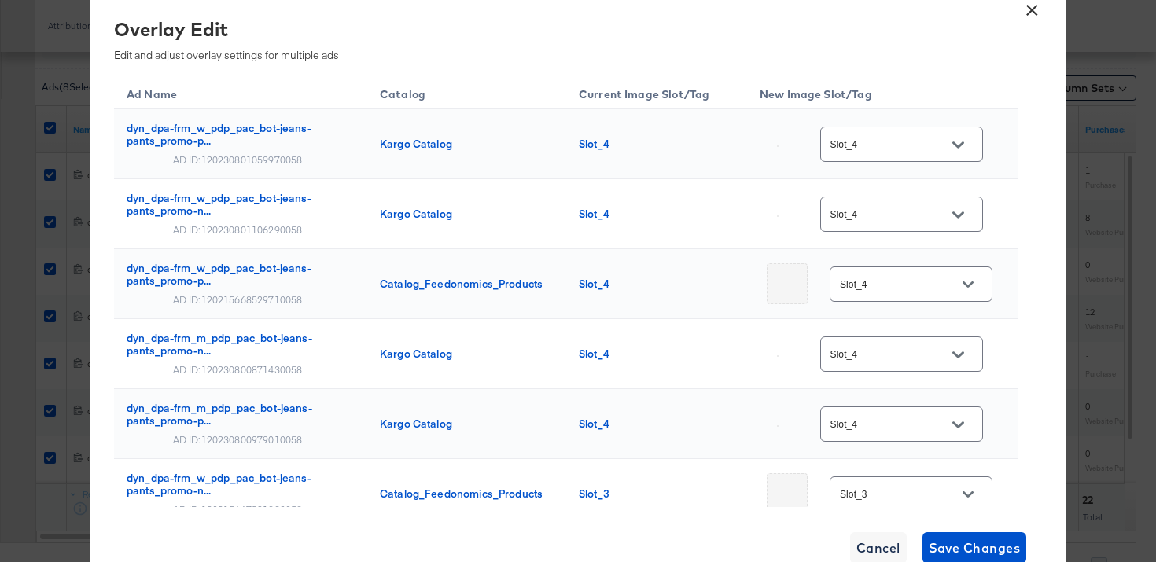
click at [1028, 12] on button "×" at bounding box center [1031, 6] width 28 height 28
